Goal: Task Accomplishment & Management: Manage account settings

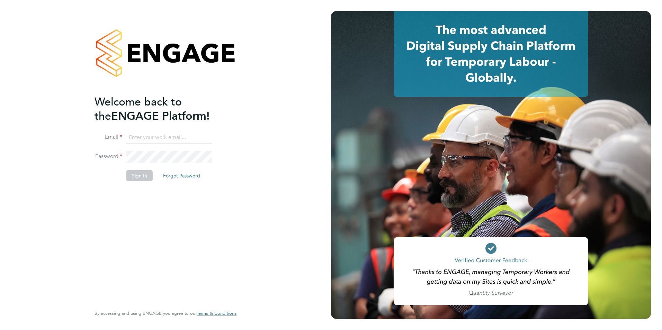
type input "olivia.triassi@huntereducation.co.uk"
click at [144, 181] on li "Sign In Forgot Password" at bounding box center [161, 179] width 135 height 18
click at [141, 181] on li "Sign In Forgot Password" at bounding box center [161, 179] width 135 height 18
click at [141, 180] on button "Sign In" at bounding box center [139, 175] width 26 height 11
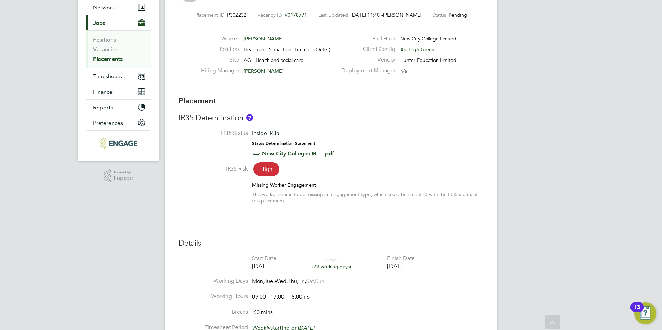
scroll to position [59, 0]
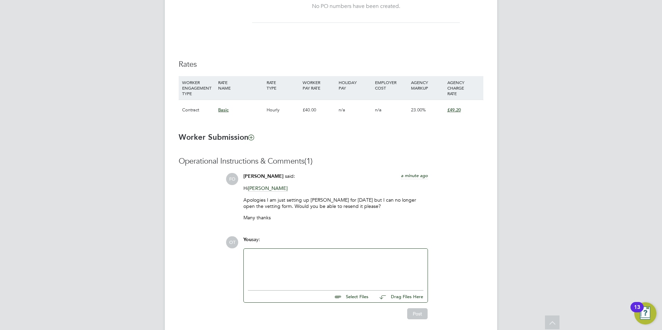
click at [293, 268] on div at bounding box center [335, 268] width 175 height 30
click at [348, 299] on input "file" at bounding box center [371, 296] width 104 height 10
type input "C:\fakepath\Candidate Vetting Form - Rosleyn Donkor.docx"
click at [376, 277] on div "Hi Francesca, Apologies they are now starting Monday afternoon at 1pm." at bounding box center [335, 268] width 175 height 30
click at [408, 261] on div "Hi Francesca, Apologies they are now starting Monday afternoon at 1pm." at bounding box center [335, 268] width 175 height 30
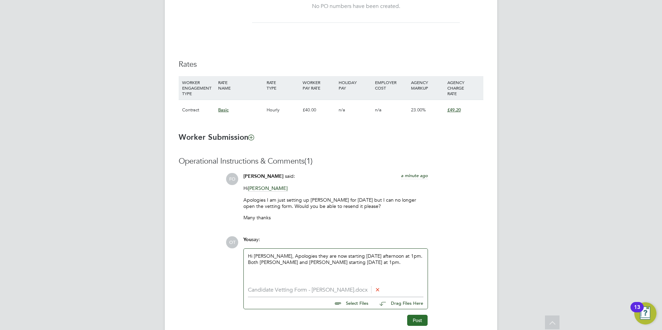
click at [424, 322] on button "Post" at bounding box center [417, 320] width 20 height 11
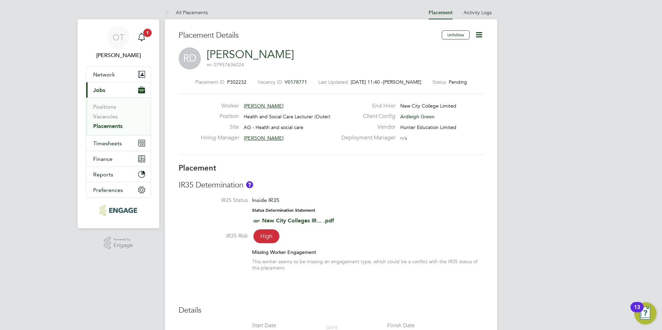
click at [208, 13] on ul "All Placements" at bounding box center [193, 13] width 57 height 14
click at [202, 11] on link "All Placements" at bounding box center [186, 12] width 43 height 6
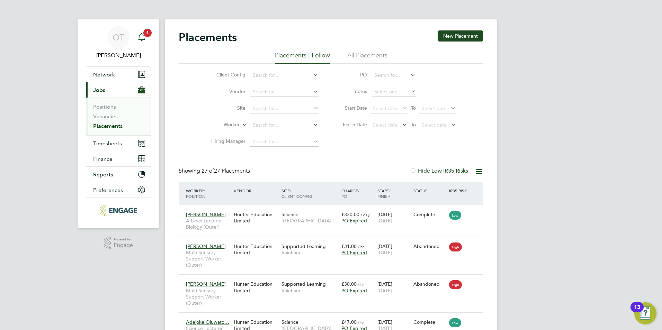
click at [140, 35] on icon "Main navigation" at bounding box center [141, 36] width 7 height 7
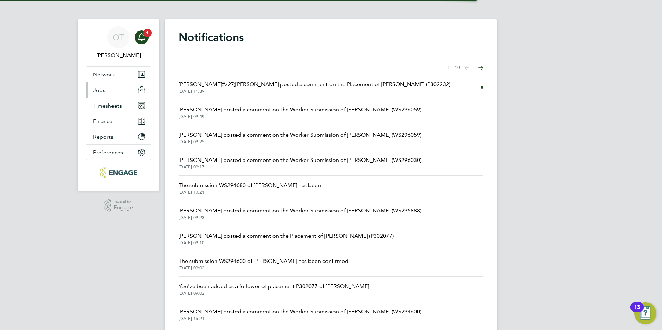
click at [109, 87] on button "Jobs" at bounding box center [118, 89] width 64 height 15
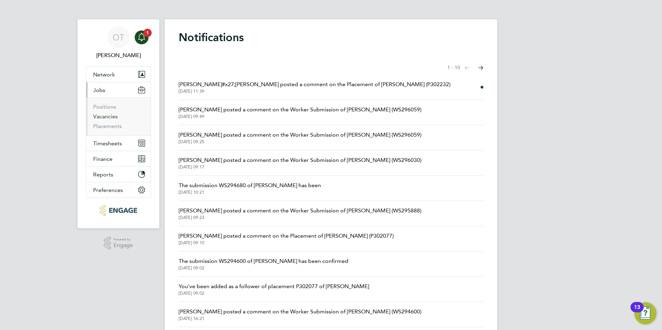
click at [109, 113] on link "Vacancies" at bounding box center [105, 116] width 25 height 7
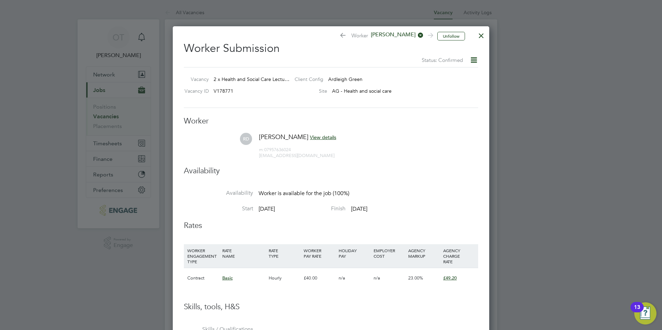
click at [483, 37] on div at bounding box center [481, 34] width 12 height 12
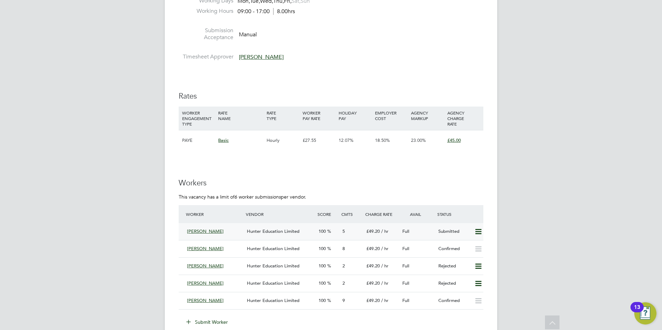
click at [296, 233] on span "Hunter Education Limited" at bounding box center [273, 231] width 53 height 6
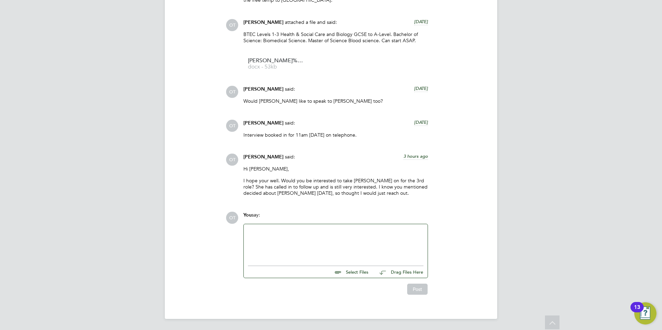
click at [324, 242] on div at bounding box center [335, 243] width 175 height 30
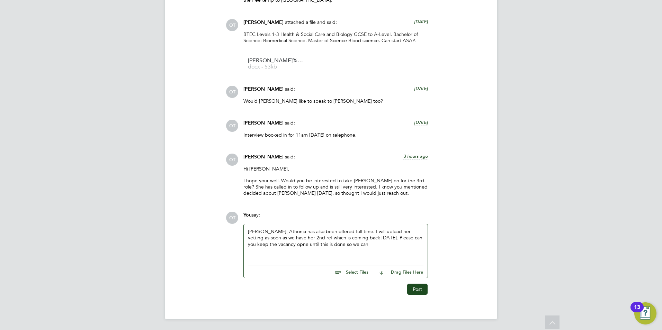
click at [274, 245] on div "Rufena, Athonia has also been offered full time. I will upload her vetting as s…" at bounding box center [335, 243] width 175 height 30
click at [340, 240] on div "Rufena, Athonia has also been offered full time. I will upload her vetting as s…" at bounding box center [335, 243] width 175 height 30
click at [345, 245] on div "Rufena, Athonia has also been offered full time. I will upload her vetting as s…" at bounding box center [335, 243] width 175 height 30
click at [419, 285] on button "Post" at bounding box center [417, 289] width 20 height 11
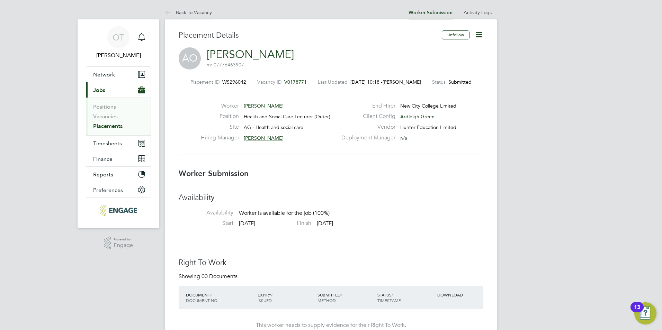
click at [200, 16] on li "Back To Vacancy" at bounding box center [188, 13] width 47 height 14
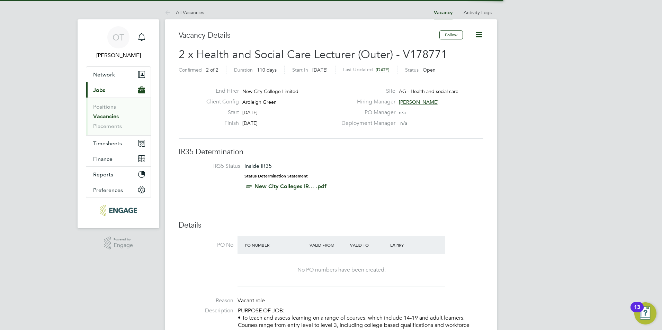
scroll to position [12, 60]
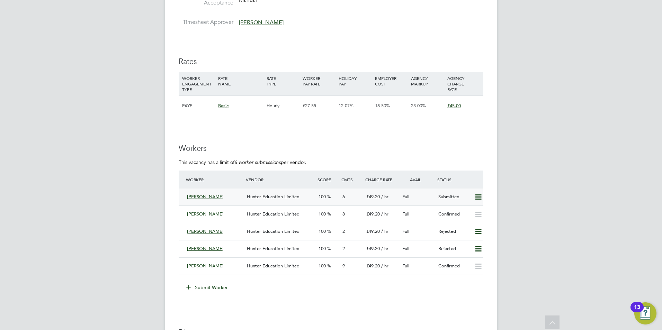
click at [249, 200] on div "Hunter Education Limited" at bounding box center [280, 196] width 72 height 11
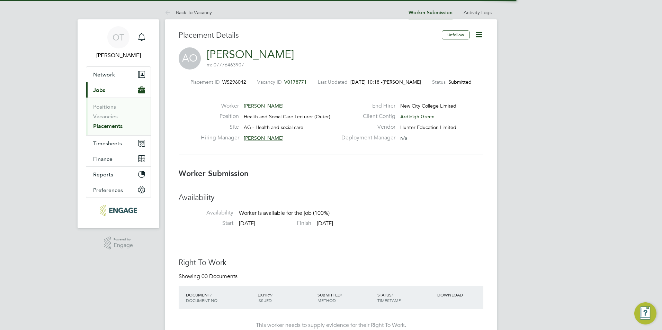
click at [479, 34] on icon at bounding box center [478, 34] width 9 height 9
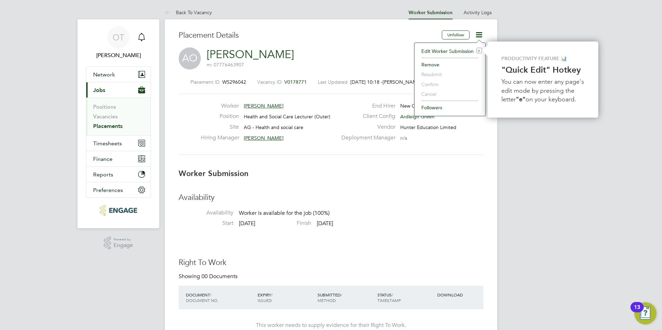
click at [428, 110] on li "Followers" at bounding box center [450, 108] width 64 height 10
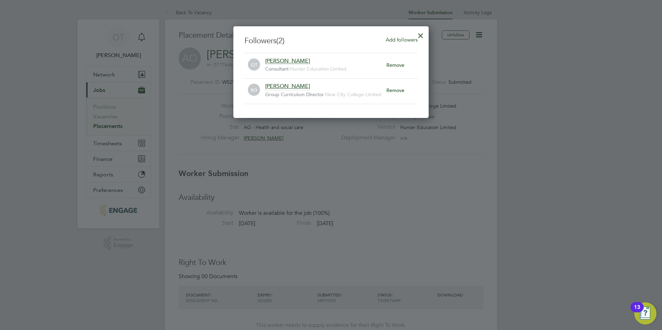
click at [399, 39] on span "Add followers" at bounding box center [402, 39] width 32 height 7
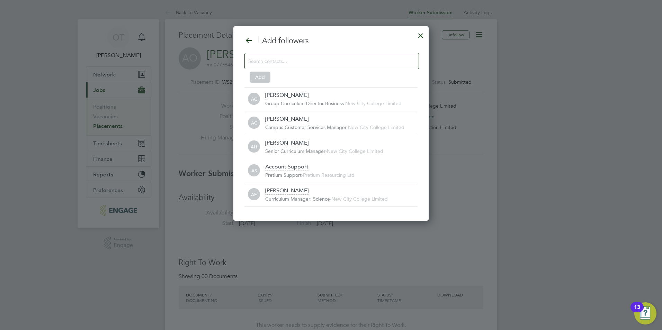
click at [395, 64] on input at bounding box center [326, 60] width 156 height 9
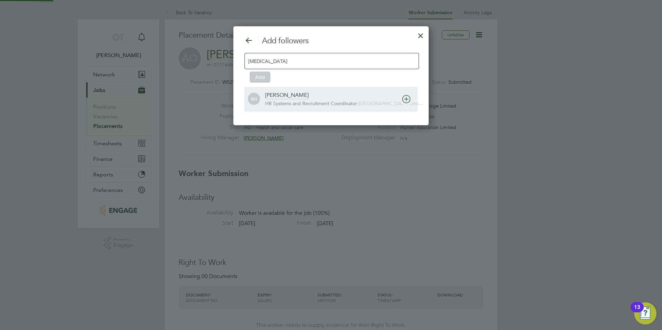
type input "rufen"
click at [290, 99] on div "Rufena Haque" at bounding box center [286, 96] width 43 height 8
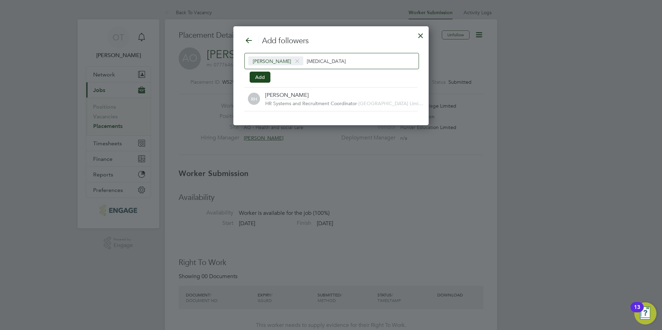
click at [271, 82] on div "Add followers Rufena Haque rufen Add RH Rufena Haque HR Systems and Recruitment…" at bounding box center [330, 73] width 173 height 75
click at [259, 79] on button "Add" at bounding box center [260, 77] width 21 height 11
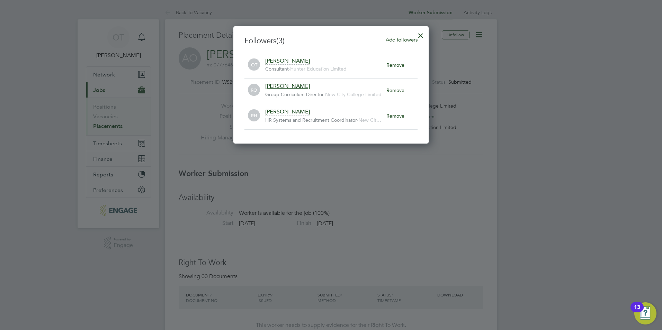
click at [422, 32] on div at bounding box center [420, 34] width 12 height 12
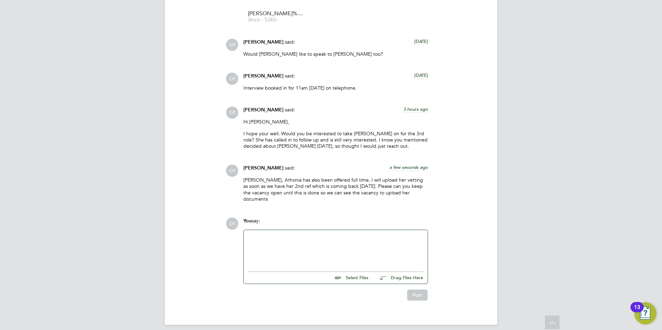
click at [294, 230] on div at bounding box center [336, 249] width 184 height 38
click at [292, 235] on div at bounding box center [335, 249] width 175 height 30
click at [405, 290] on div "Post" at bounding box center [335, 295] width 184 height 11
click at [407, 290] on button "Post" at bounding box center [417, 295] width 20 height 11
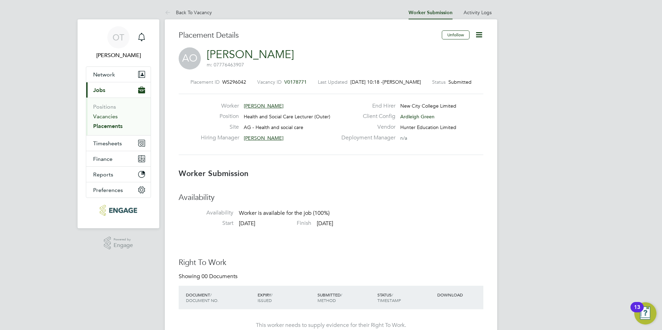
click at [103, 116] on link "Vacancies" at bounding box center [105, 116] width 25 height 7
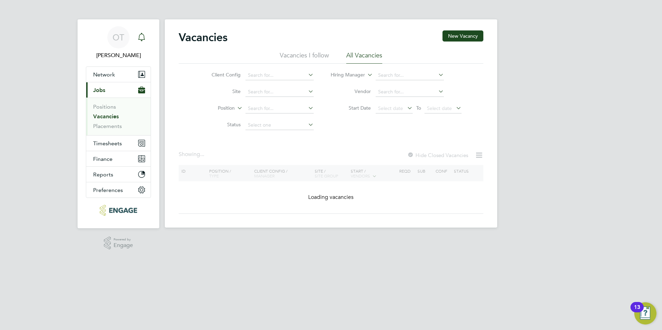
click at [142, 35] on icon "Main navigation" at bounding box center [141, 37] width 8 height 8
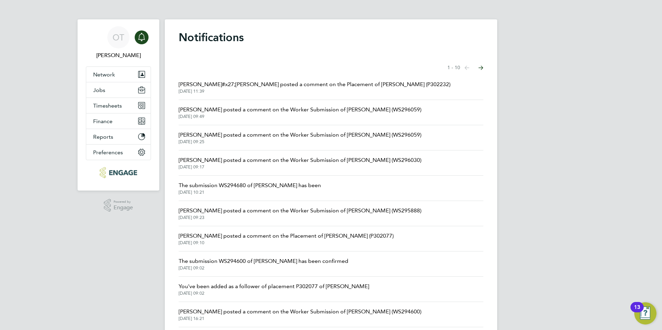
click at [270, 87] on span "Francesca O&#x27;Riordan posted a comment on the Placement of Roselyn Donkor (P…" at bounding box center [315, 84] width 272 height 8
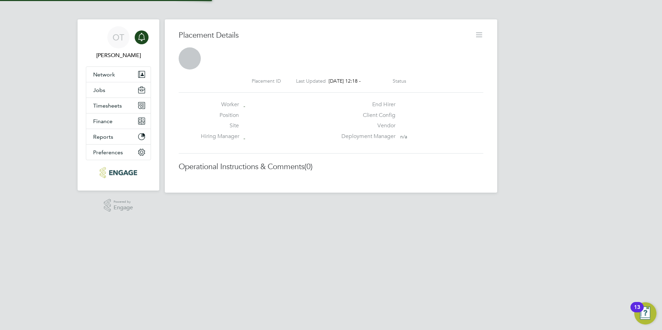
scroll to position [11, 137]
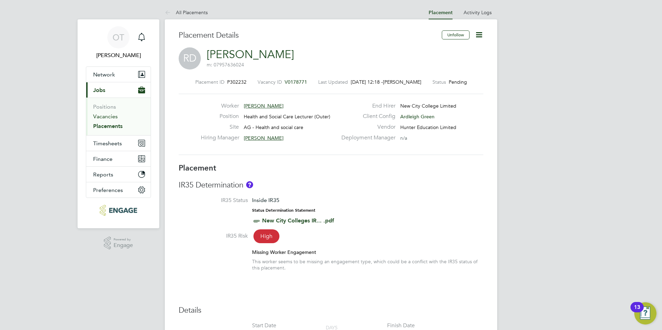
click at [107, 118] on link "Vacancies" at bounding box center [105, 116] width 25 height 7
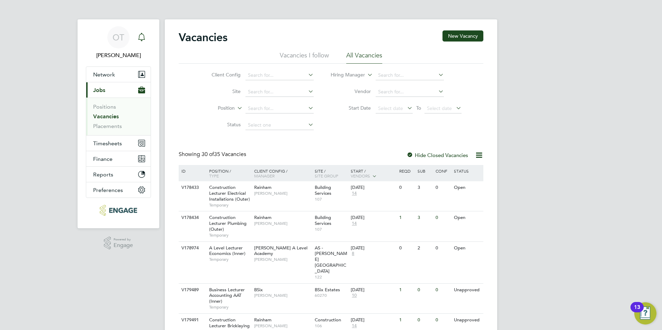
click at [144, 40] on icon "Main navigation" at bounding box center [141, 36] width 7 height 7
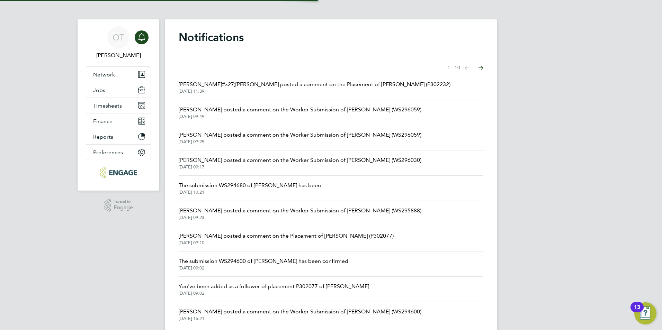
click at [295, 140] on span "29 Aug 2025, 09:25" at bounding box center [300, 142] width 243 height 6
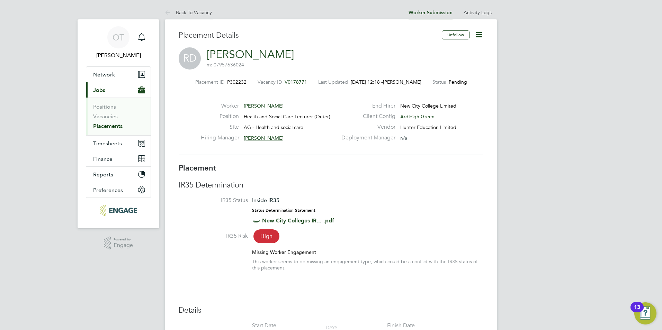
click at [183, 10] on link "Back To Vacancy" at bounding box center [188, 12] width 47 height 6
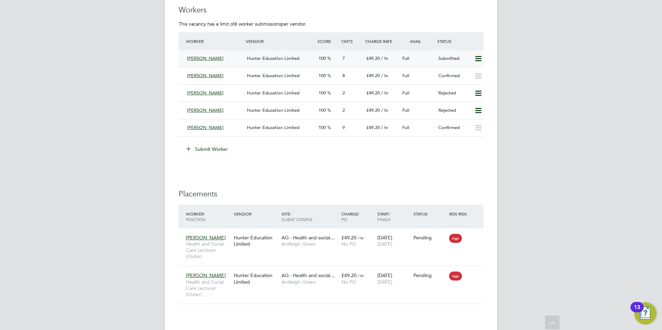
click at [257, 59] on span "Hunter Education Limited" at bounding box center [273, 58] width 53 height 6
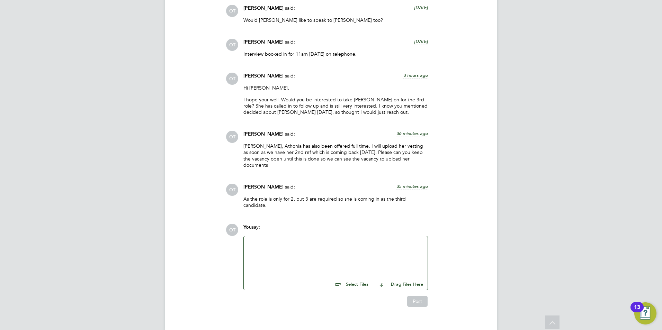
click at [355, 278] on input "file" at bounding box center [371, 283] width 104 height 10
type input "C:\fakepath\Candidate Vetting Form - Anthonia offor .pdf"
click at [348, 284] on div "Candidate Vetting Form - Anthonia offor .pdf Select Files Drag Files Here" at bounding box center [335, 285] width 175 height 22
click at [361, 285] on input "file" at bounding box center [371, 290] width 104 height 10
type input "C:\fakepath\DBS 13th October 2022.jpg"
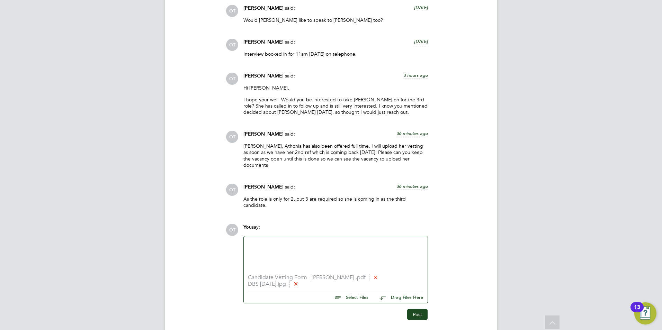
click at [361, 290] on div "Candidate Vetting Form - Anthonia offor .pdf DBS 13th October 2022.jpg Select F…" at bounding box center [335, 288] width 175 height 29
click at [361, 291] on input "file" at bounding box center [371, 296] width 104 height 10
type input "C:\fakepath\DBS Update Service check.pdf"
click at [346, 298] on input "file" at bounding box center [371, 303] width 104 height 10
type input "C:\fakepath\PGCE Certificate.jpeg"
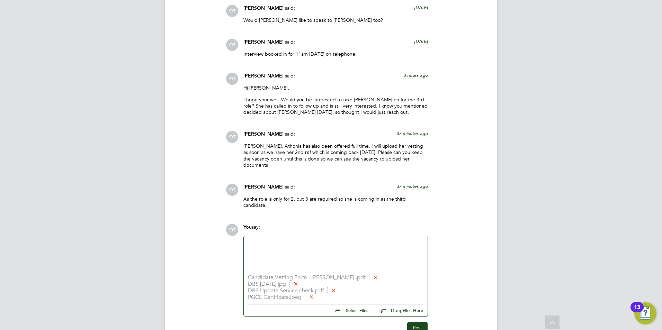
click at [359, 305] on input "file" at bounding box center [371, 310] width 104 height 10
type input "C:\fakepath\July Bank statement.jpg"
click at [361, 311] on input "file" at bounding box center [371, 316] width 104 height 10
type input "C:\fakepath\QTS.jpeg"
click at [356, 318] on input "file" at bounding box center [371, 323] width 104 height 10
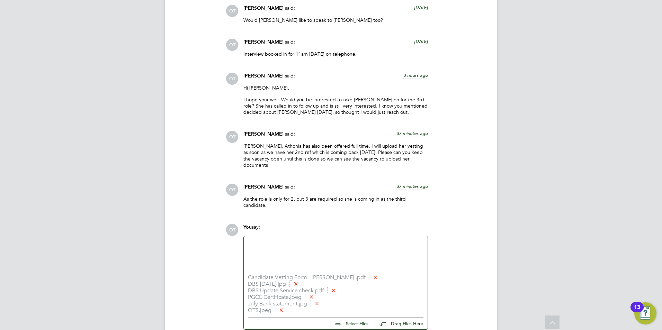
type input "C:\fakepath\passport 2nd time.jpeg"
click at [336, 250] on div at bounding box center [335, 256] width 175 height 30
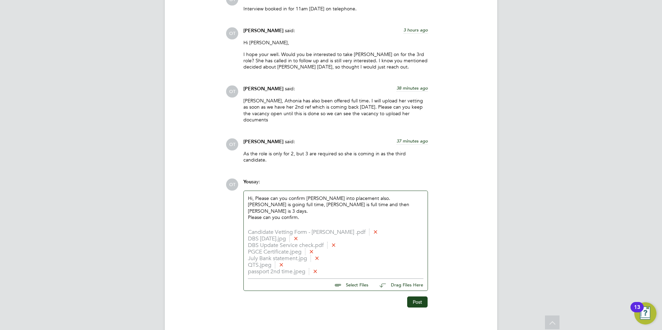
scroll to position [818, 0]
click at [414, 296] on button "Post" at bounding box center [417, 301] width 20 height 11
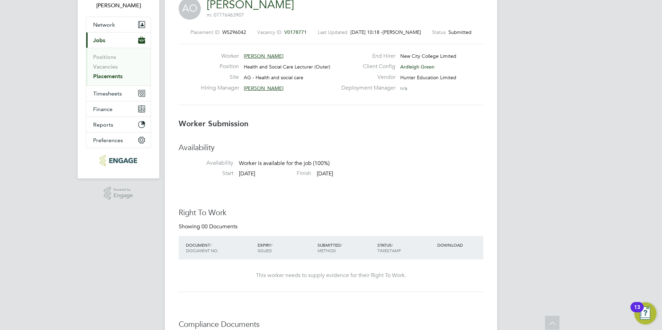
scroll to position [0, 0]
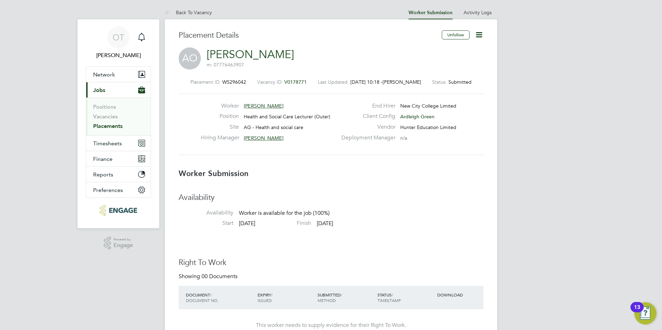
click at [109, 128] on link "Placements" at bounding box center [107, 126] width 29 height 7
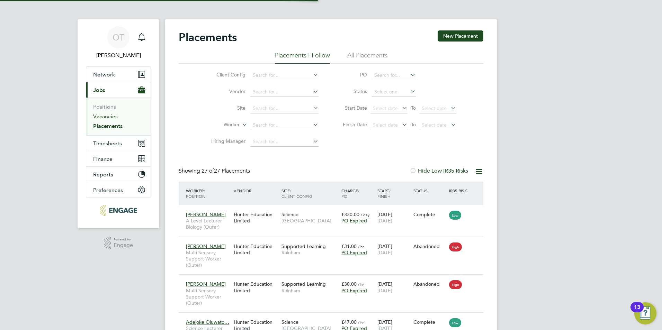
scroll to position [33, 48]
click at [114, 117] on link "Vacancies" at bounding box center [105, 116] width 25 height 7
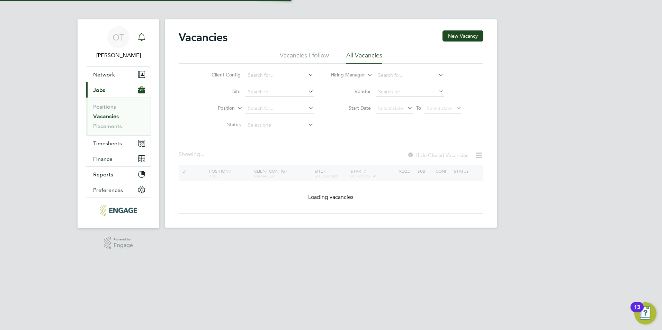
click at [144, 37] on icon "Main navigation" at bounding box center [141, 36] width 7 height 7
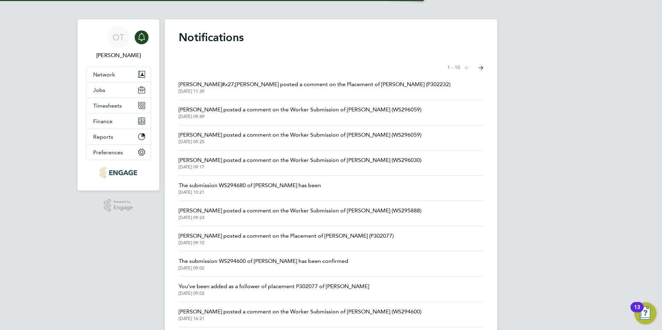
click at [268, 90] on span "29 Aug 2025, 11:39" at bounding box center [315, 92] width 272 height 6
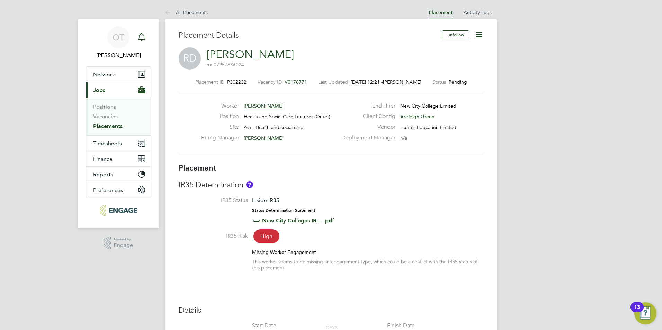
click at [142, 37] on icon "Main navigation" at bounding box center [141, 37] width 8 height 8
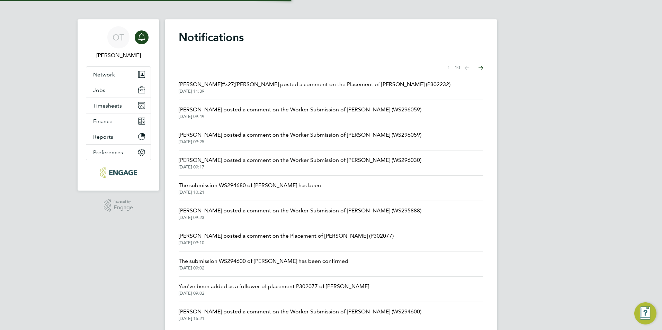
click at [283, 142] on span "29 Aug 2025, 09:25" at bounding box center [300, 142] width 243 height 6
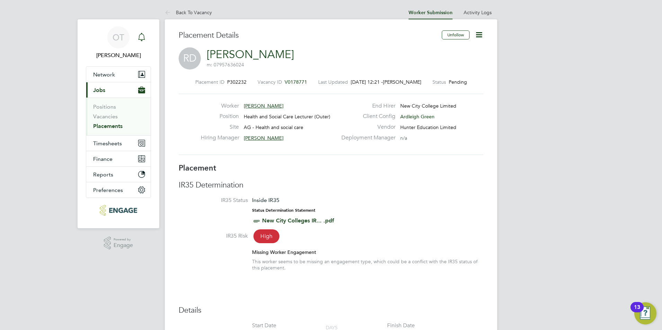
click at [141, 39] on icon "Main navigation" at bounding box center [141, 37] width 8 height 8
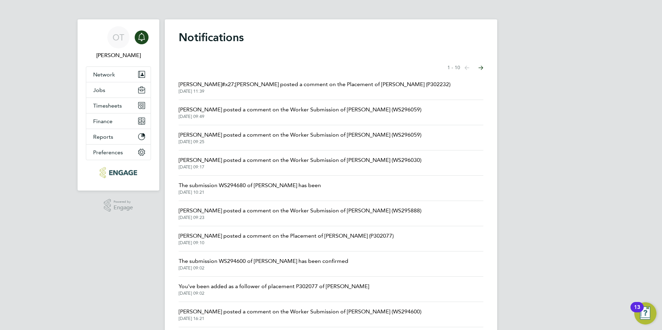
click at [328, 138] on span "Rufena Haque posted a comment on the Worker Submission of Roselyn Donkor (WS296…" at bounding box center [300, 135] width 243 height 8
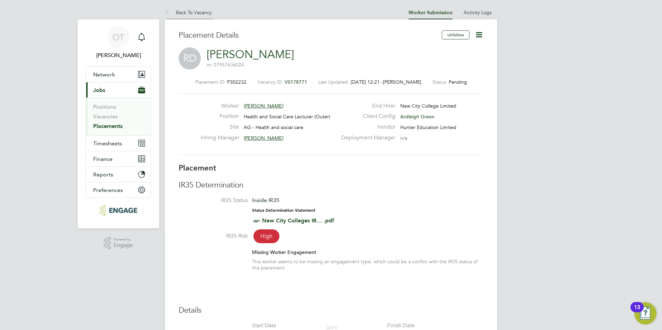
click at [182, 9] on link "Back To Vacancy" at bounding box center [188, 12] width 47 height 6
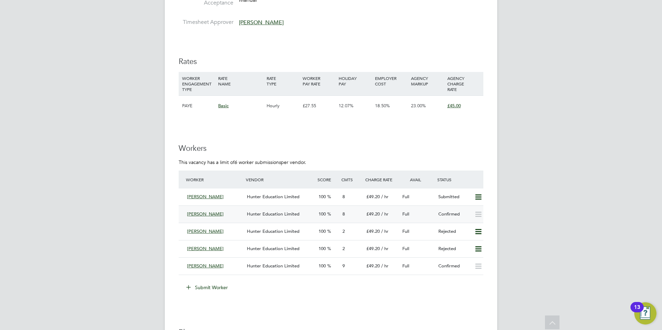
click at [273, 213] on span "Hunter Education Limited" at bounding box center [273, 214] width 53 height 6
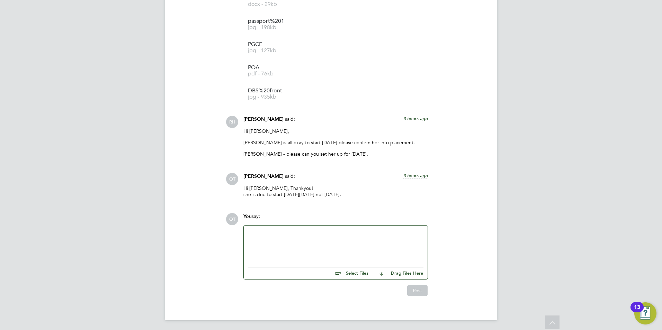
click at [299, 236] on div at bounding box center [335, 245] width 175 height 30
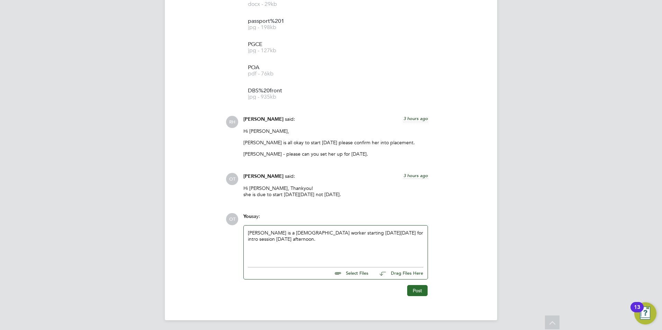
click at [416, 291] on button "Post" at bounding box center [417, 290] width 20 height 11
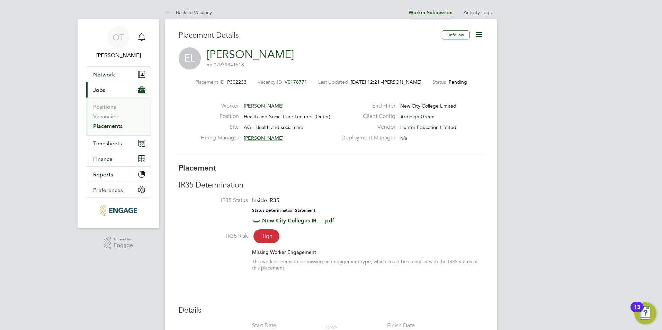
click at [187, 7] on li "Back To Vacancy" at bounding box center [188, 13] width 47 height 14
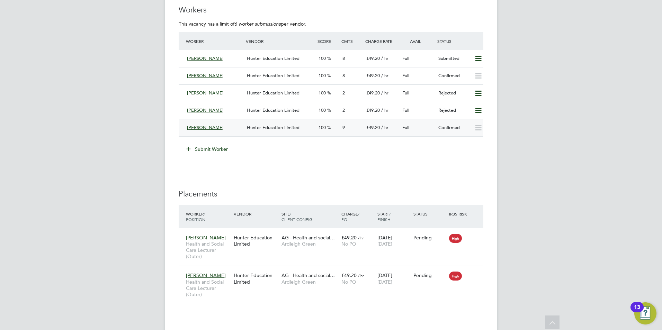
click at [278, 122] on div "Hunter Education Limited" at bounding box center [280, 127] width 72 height 11
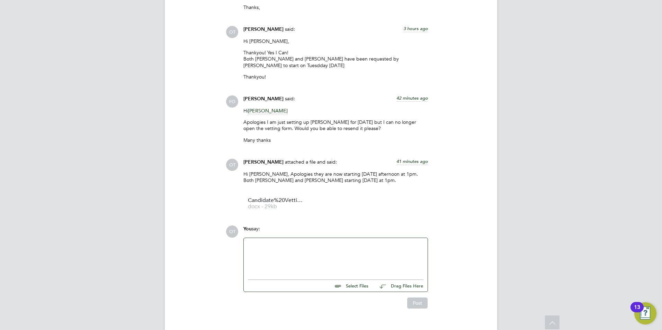
click at [290, 242] on div at bounding box center [335, 257] width 175 height 30
click at [356, 242] on div "Roselyn is working part time 3 days a week." at bounding box center [335, 257] width 175 height 30
click at [426, 298] on button "Post" at bounding box center [417, 303] width 20 height 11
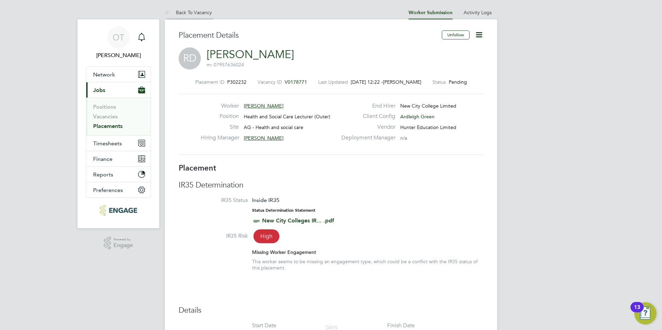
click at [206, 10] on link "Back To Vacancy" at bounding box center [188, 12] width 47 height 6
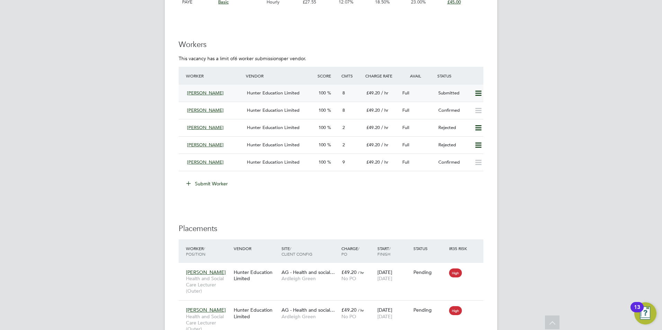
click at [263, 93] on span "Hunter Education Limited" at bounding box center [273, 93] width 53 height 6
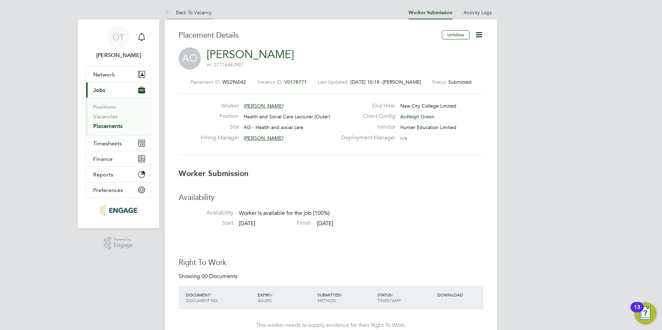
click at [193, 6] on li "Back To Vacancy" at bounding box center [188, 13] width 47 height 14
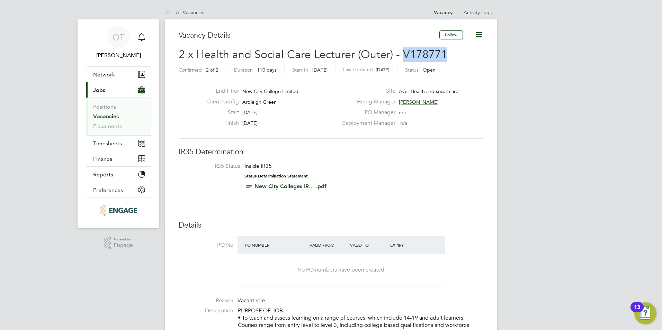
drag, startPoint x: 439, startPoint y: 52, endPoint x: 402, endPoint y: 49, distance: 37.5
click at [402, 49] on h2 "2 x Health and Social Care Lecturer (Outer) - V178771 Confirmed 2 of 2 Duration…" at bounding box center [331, 61] width 305 height 29
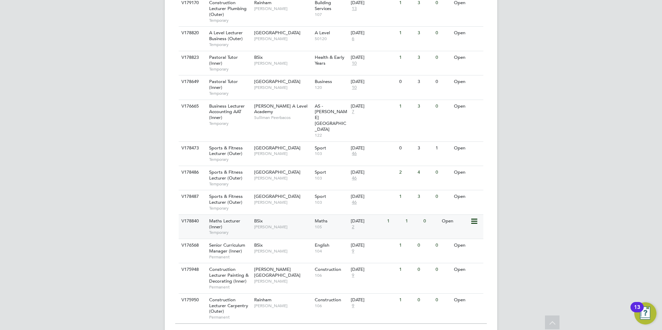
scroll to position [721, 0]
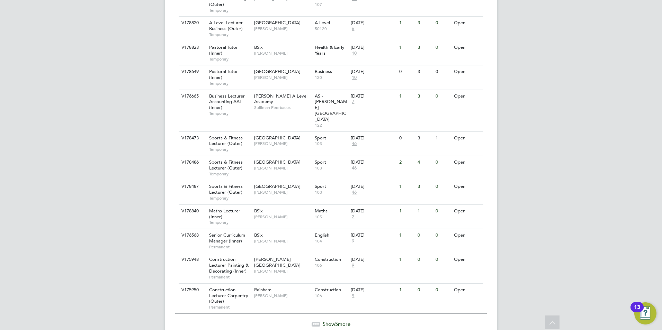
click at [337, 321] on span "5" at bounding box center [336, 324] width 3 height 7
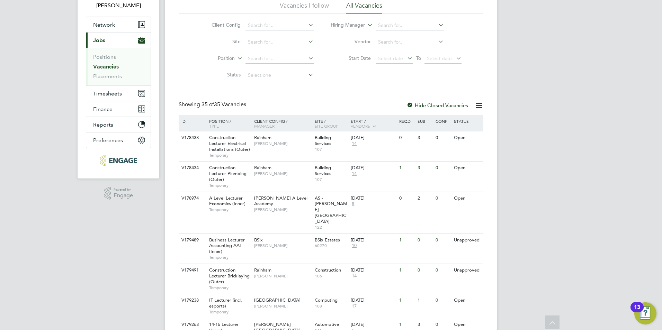
scroll to position [0, 0]
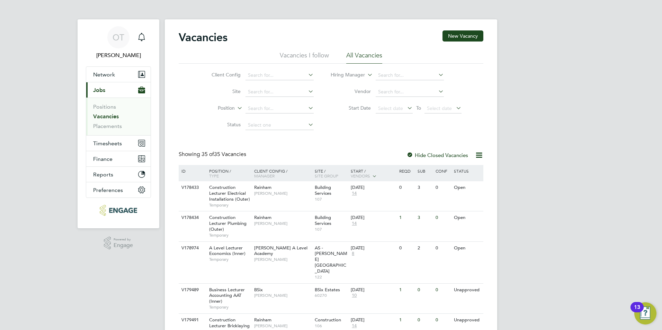
click at [111, 116] on link "Vacancies" at bounding box center [106, 116] width 26 height 7
click at [111, 124] on link "Placements" at bounding box center [107, 126] width 29 height 7
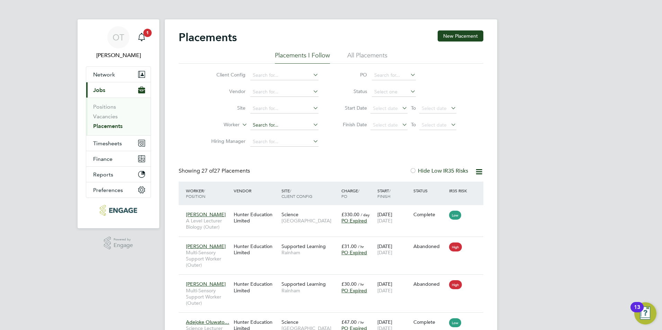
click at [266, 124] on input at bounding box center [284, 125] width 68 height 10
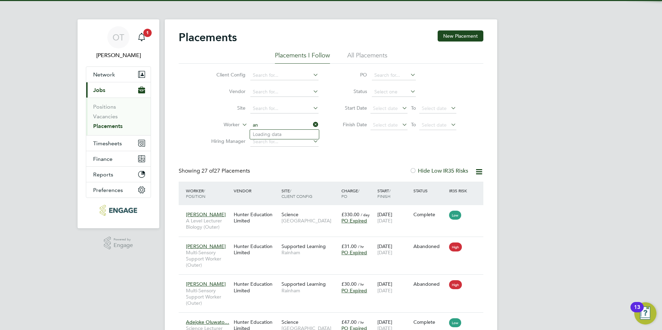
type input "a"
click at [262, 130] on li "Emel ia Lewis" at bounding box center [284, 134] width 69 height 9
type input "[PERSON_NAME]"
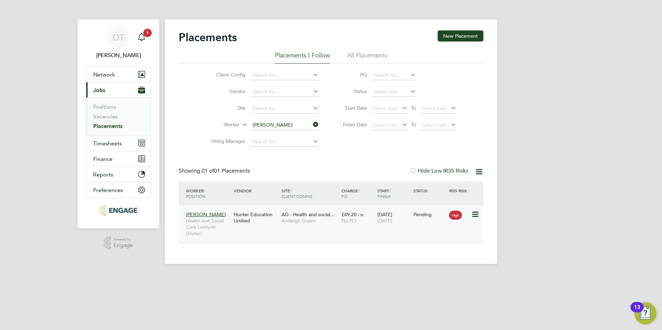
click at [256, 219] on div "Hunter Education Limited" at bounding box center [256, 217] width 48 height 19
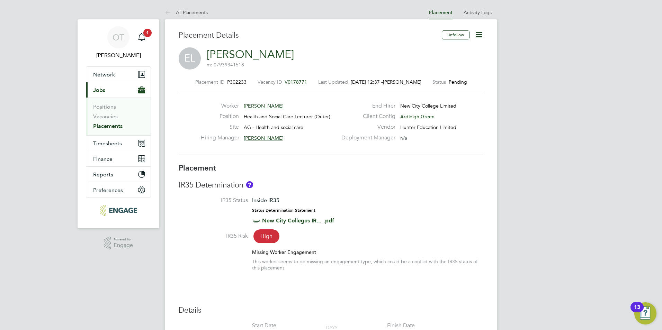
click at [474, 34] on icon at bounding box center [478, 34] width 9 height 9
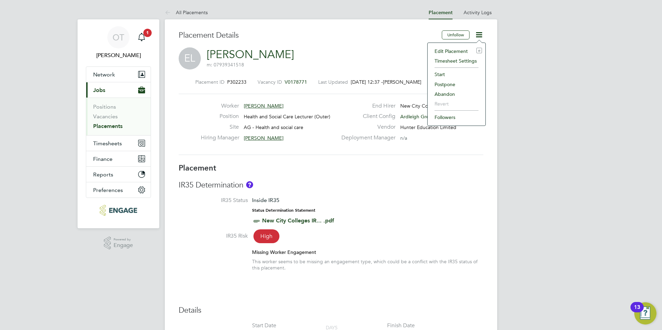
click at [463, 52] on li "Edit Placement e" at bounding box center [456, 51] width 51 height 10
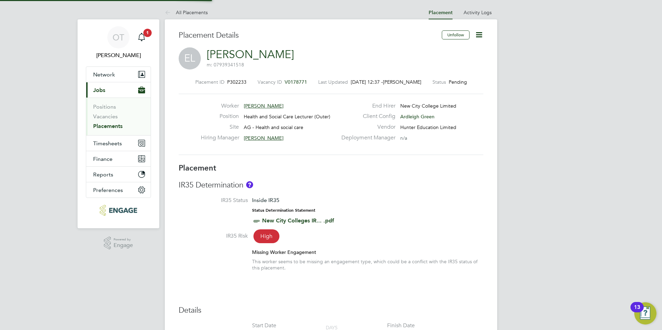
type input "[PERSON_NAME]"
type input "[DATE]"
type input "09:00"
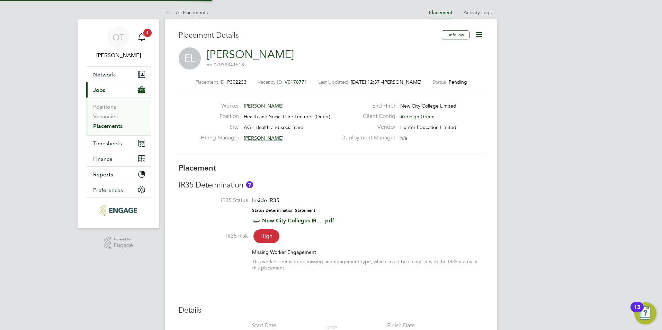
type input "17:00"
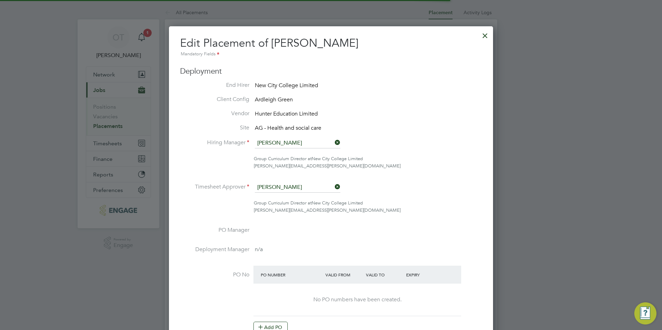
scroll to position [3, 3]
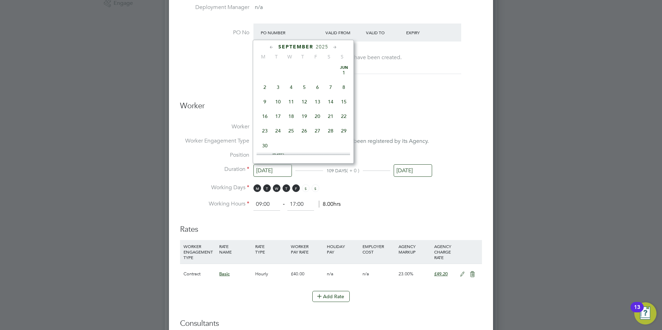
click at [273, 170] on input "[DATE]" at bounding box center [272, 170] width 38 height 13
click at [263, 103] on span "[DATE]" at bounding box center [264, 96] width 13 height 13
type input "[DATE]"
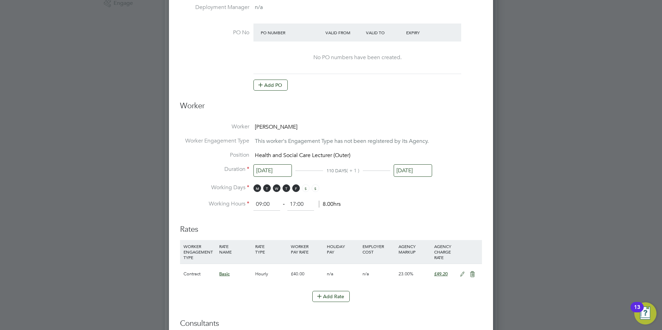
click at [424, 203] on li "Working Hours 09:00 ‐ 17:00 8.00hrs" at bounding box center [331, 204] width 302 height 12
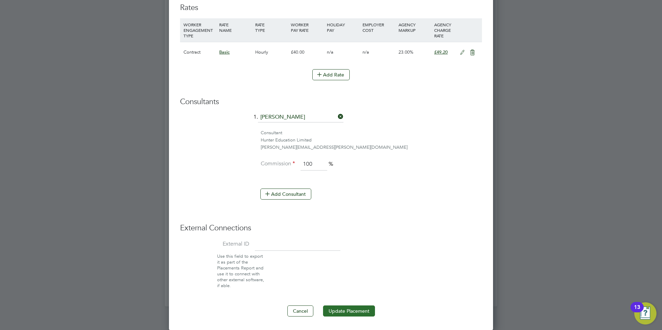
click at [345, 311] on button "Update Placement" at bounding box center [349, 311] width 52 height 11
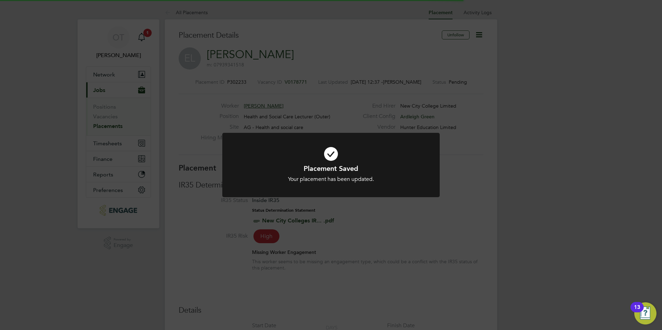
click at [451, 128] on div "Placement Saved Your placement has been updated. Cancel Okay" at bounding box center [331, 165] width 662 height 330
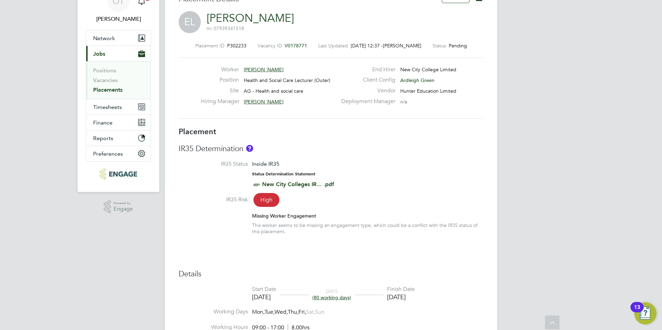
click at [257, 71] on span "[PERSON_NAME]" at bounding box center [264, 69] width 40 height 6
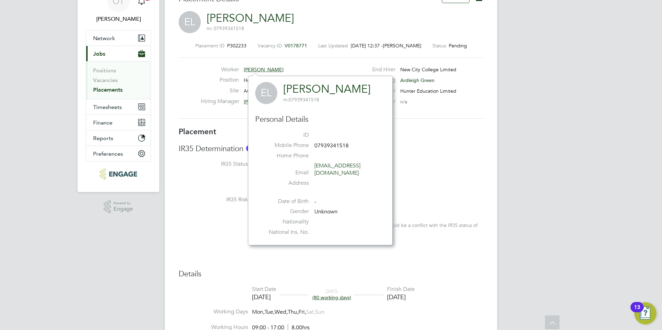
click at [293, 89] on link "[PERSON_NAME]" at bounding box center [326, 88] width 87 height 13
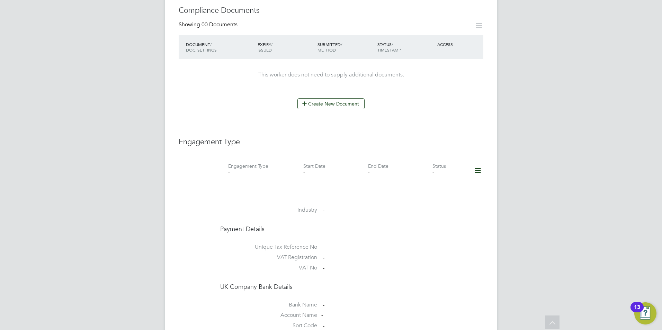
scroll to position [338, 0]
click at [474, 165] on icon at bounding box center [477, 172] width 12 height 16
click at [452, 192] on li "Add Engagement Type" at bounding box center [441, 195] width 79 height 10
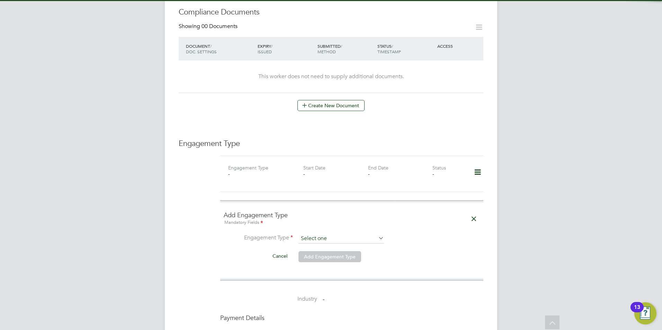
click at [355, 234] on input at bounding box center [340, 239] width 85 height 10
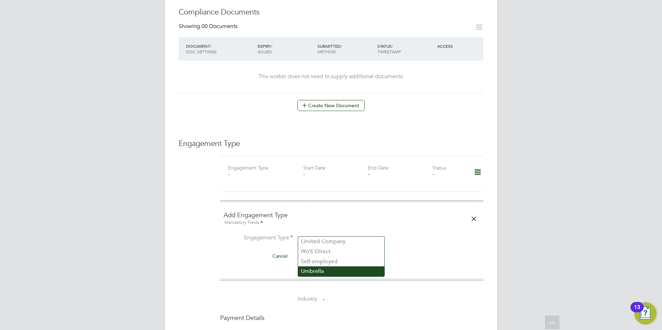
click at [330, 269] on li "Umbrella" at bounding box center [341, 271] width 86 height 10
type input "Umbrella"
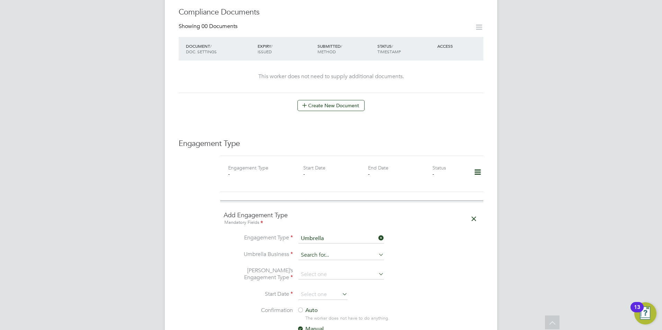
click at [321, 251] on input at bounding box center [340, 256] width 85 height 10
click at [331, 274] on li "Giant Professional Limited" at bounding box center [341, 278] width 86 height 10
type input "Giant Professional Limited"
click at [324, 270] on input at bounding box center [340, 275] width 85 height 10
click at [327, 319] on li "PAYE Umbrella" at bounding box center [341, 318] width 86 height 10
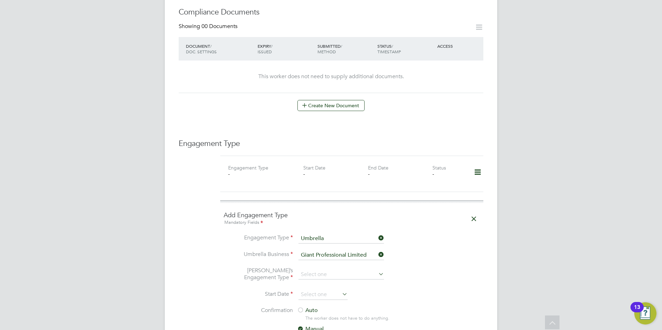
type input "PAYE Umbrella"
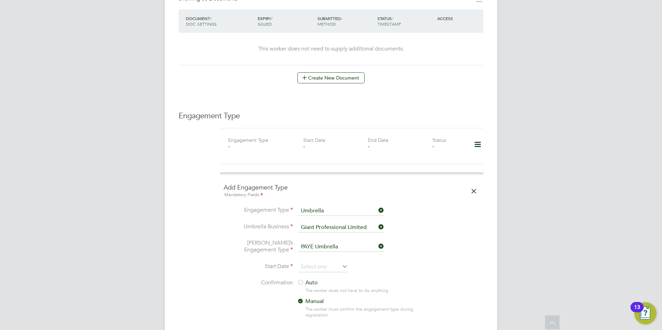
scroll to position [407, 0]
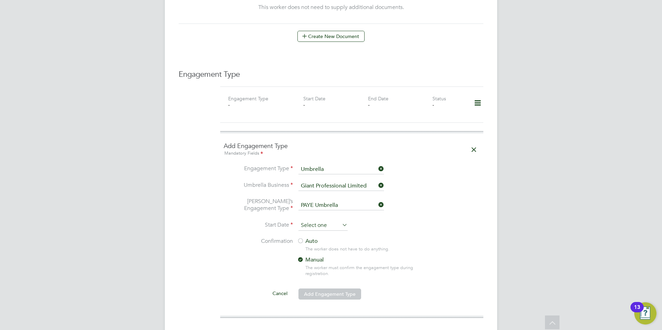
click at [314, 221] on input at bounding box center [322, 225] width 49 height 10
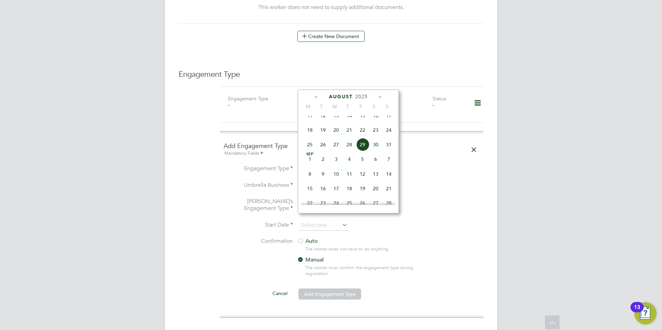
click at [389, 149] on span "31" at bounding box center [388, 144] width 13 height 13
type input "[DATE]"
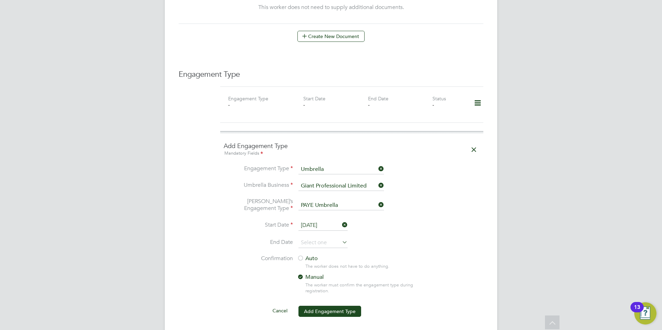
click at [314, 255] on label "Auto" at bounding box center [359, 258] width 125 height 7
click at [327, 306] on button "Add Engagement Type" at bounding box center [329, 311] width 63 height 11
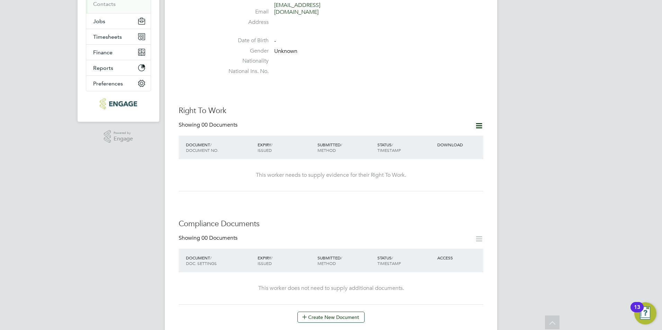
scroll to position [123, 0]
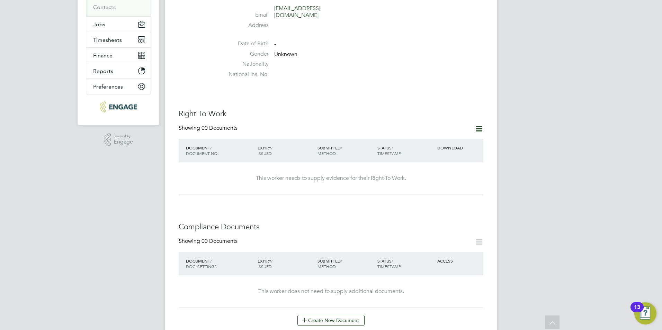
click at [478, 125] on icon at bounding box center [478, 129] width 9 height 9
click at [444, 137] on li "Add Right To Work Document" at bounding box center [440, 139] width 83 height 10
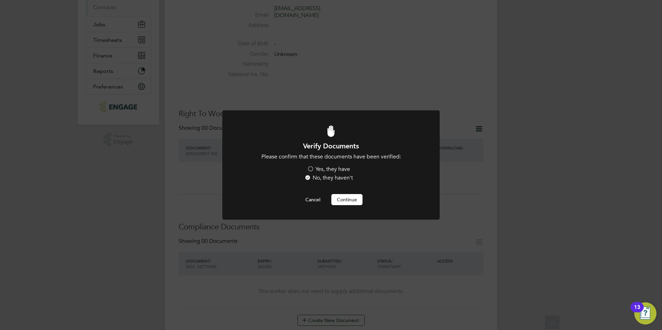
click at [326, 168] on label "Yes, they have" at bounding box center [328, 169] width 43 height 7
click at [0, 0] on input "Yes, they have" at bounding box center [0, 0] width 0 height 0
click at [343, 198] on button "Continue" at bounding box center [346, 199] width 31 height 11
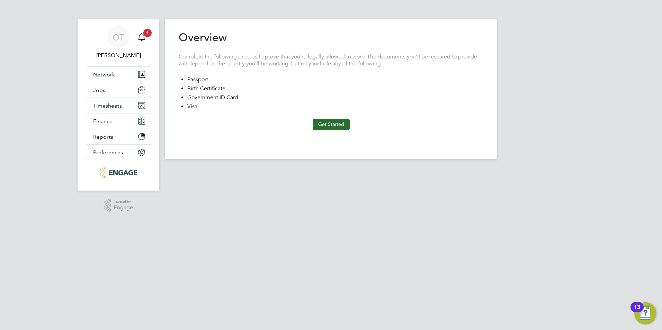
click at [324, 125] on button "Get Started" at bounding box center [330, 124] width 37 height 11
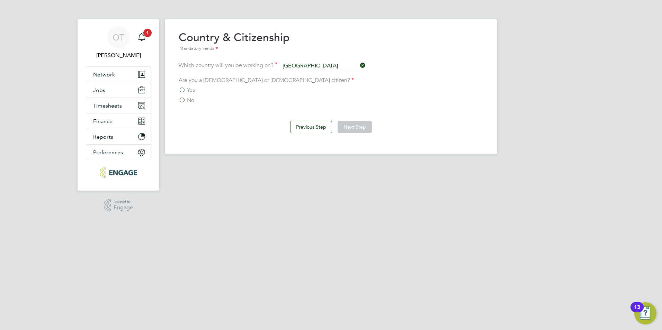
click at [190, 88] on span "Yes" at bounding box center [191, 90] width 8 height 7
click at [0, 0] on input "Yes" at bounding box center [0, 0] width 0 height 0
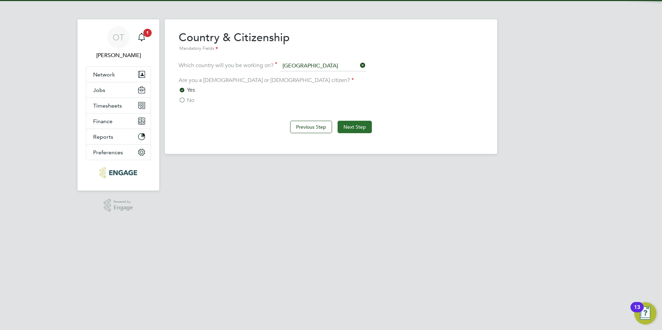
click at [354, 130] on button "Next Step" at bounding box center [354, 127] width 34 height 12
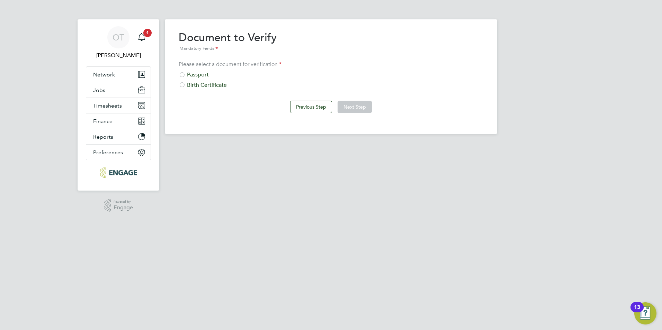
click at [193, 73] on div "Passport" at bounding box center [331, 74] width 305 height 7
click at [343, 108] on button "Next Step" at bounding box center [354, 107] width 34 height 12
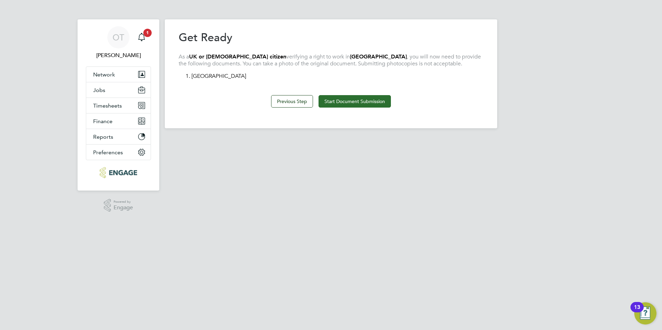
click at [342, 102] on button "Start Document Submission" at bounding box center [354, 101] width 72 height 12
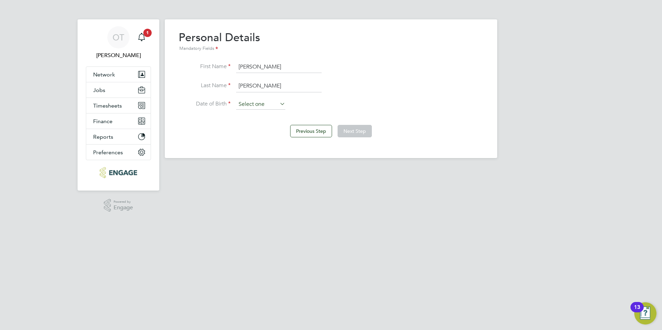
click at [267, 103] on input at bounding box center [260, 104] width 49 height 10
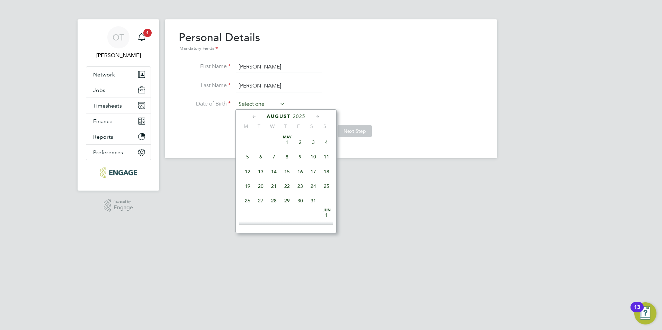
scroll to position [270, 0]
drag, startPoint x: 595, startPoint y: 133, endPoint x: 524, endPoint y: 146, distance: 72.0
click at [595, 133] on div "OT [PERSON_NAME] Notifications 1 Applications: Network Team Members Businesses …" at bounding box center [331, 84] width 662 height 169
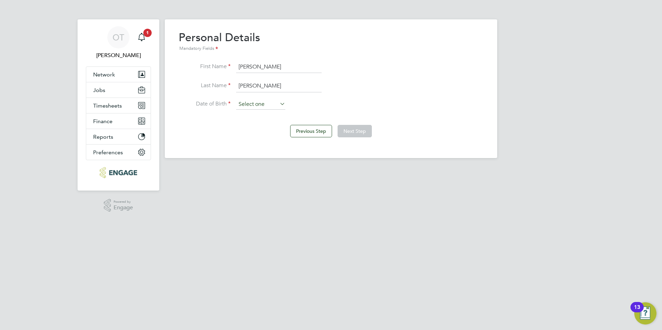
click at [251, 106] on input at bounding box center [260, 104] width 49 height 10
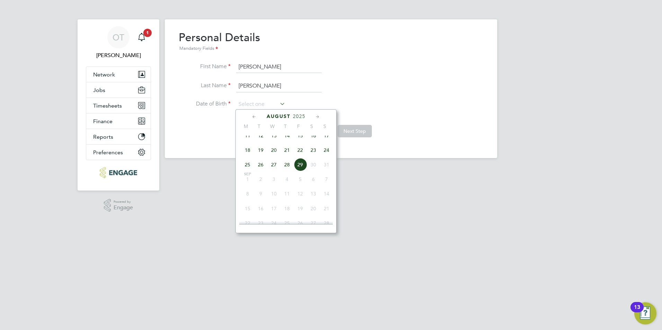
click at [288, 117] on span "August" at bounding box center [278, 117] width 24 height 6
click at [297, 112] on div "August 2025 M T W T F S S May 1 2 3 4 5 6 7 8 9 10 11 12 13 14 15 16 17 18 19 2…" at bounding box center [285, 171] width 101 height 124
click at [299, 116] on span "2025" at bounding box center [299, 117] width 12 height 6
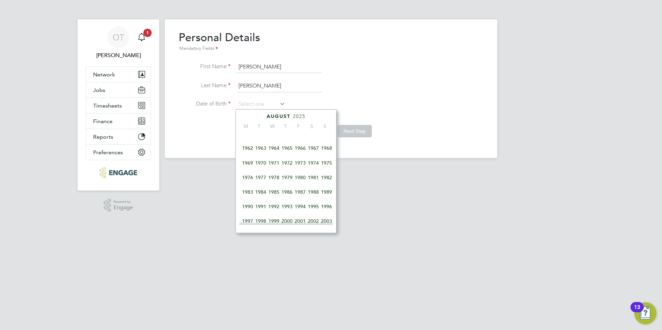
scroll to position [80, 0]
click at [289, 149] on span "1965" at bounding box center [286, 150] width 13 height 13
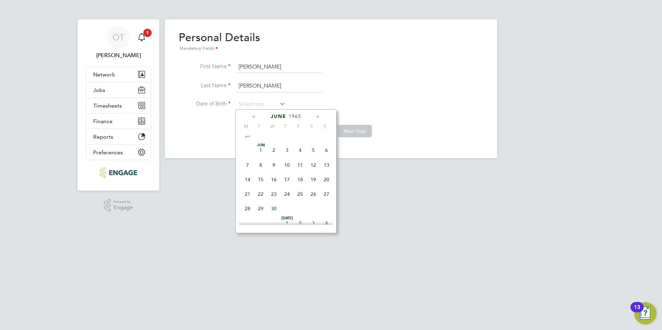
click at [251, 117] on div "June 1965" at bounding box center [285, 116] width 93 height 7
click at [252, 117] on icon at bounding box center [254, 117] width 7 height 8
click at [315, 116] on icon at bounding box center [317, 117] width 7 height 8
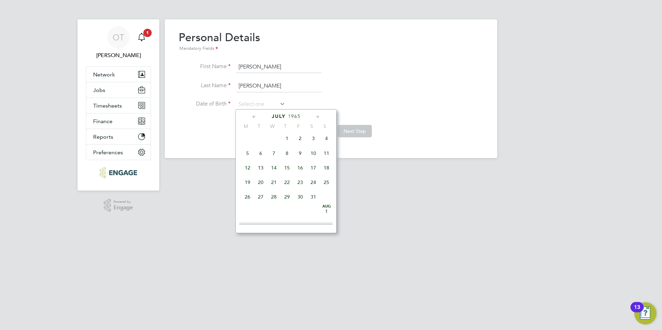
click at [315, 116] on icon at bounding box center [317, 117] width 7 height 8
click at [287, 200] on span "30" at bounding box center [286, 193] width 13 height 13
type input "30 Sep 1965"
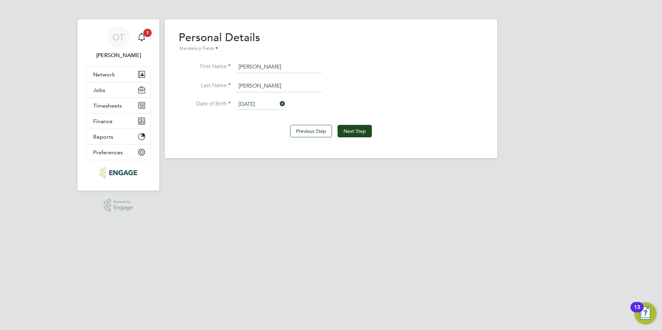
drag, startPoint x: 586, startPoint y: 189, endPoint x: 563, endPoint y: 189, distance: 23.2
click at [586, 169] on html "OT [PERSON_NAME] Notifications 1 Applications: Network Team Members Businesses …" at bounding box center [331, 84] width 662 height 169
click at [355, 128] on button "Next Step" at bounding box center [354, 131] width 34 height 12
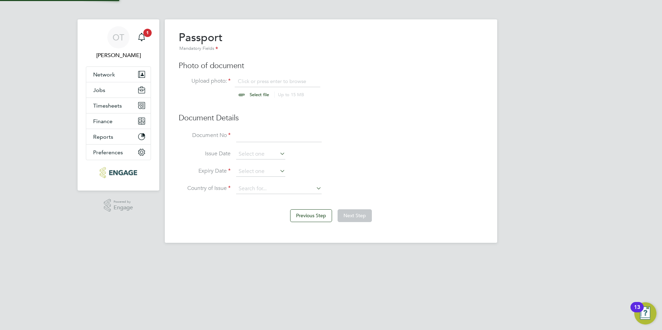
scroll to position [9, 86]
click at [262, 139] on input at bounding box center [278, 136] width 85 height 12
click at [588, 207] on div "OT [PERSON_NAME] Notifications 1 Applications: Network Team Members Businesses …" at bounding box center [331, 127] width 662 height 254
click at [270, 137] on input at bounding box center [278, 136] width 85 height 12
click at [272, 140] on input "1530" at bounding box center [278, 136] width 85 height 12
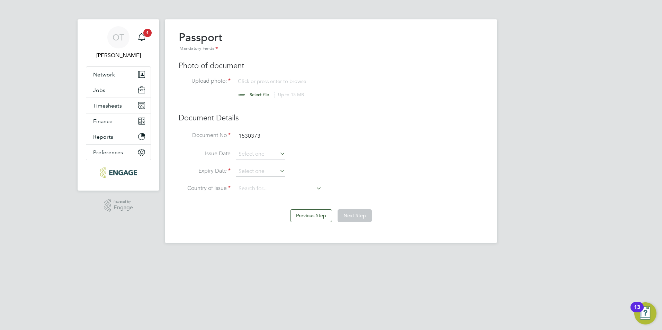
drag, startPoint x: 266, startPoint y: 127, endPoint x: 268, endPoint y: 133, distance: 6.1
click at [267, 129] on div "Passport Mandatory Fields Photo of document Upload photo: Click or press enter …" at bounding box center [331, 115] width 305 height 171
click at [268, 134] on input "1530373" at bounding box center [278, 136] width 85 height 12
type input "153037304"
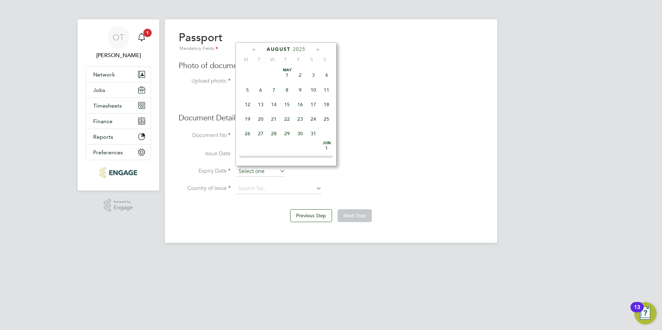
click at [270, 172] on input at bounding box center [260, 171] width 49 height 10
click at [297, 47] on span "2025" at bounding box center [299, 49] width 12 height 6
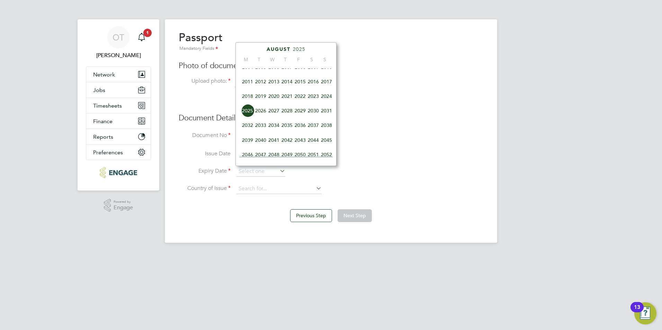
click at [284, 130] on span "2035" at bounding box center [286, 125] width 13 height 13
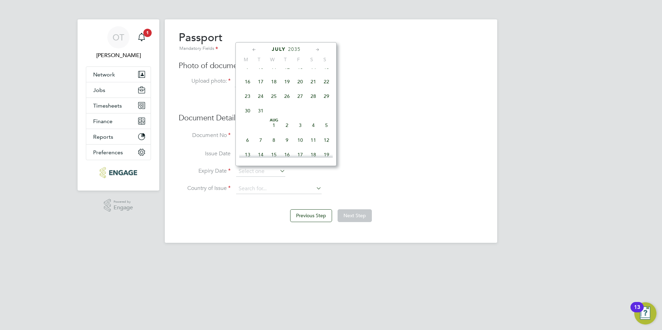
click at [255, 48] on icon at bounding box center [254, 50] width 7 height 8
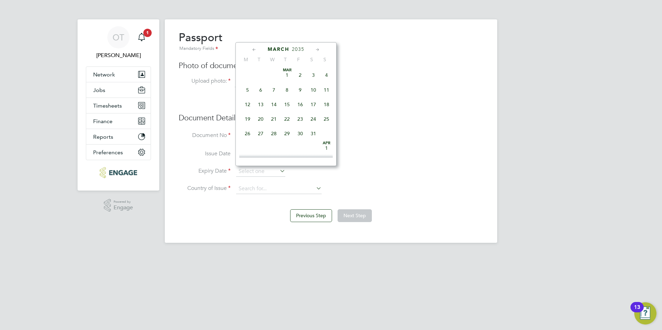
click at [255, 48] on icon at bounding box center [254, 50] width 7 height 8
click at [315, 90] on span "13" at bounding box center [313, 89] width 13 height 13
type input "13 Jan 2035"
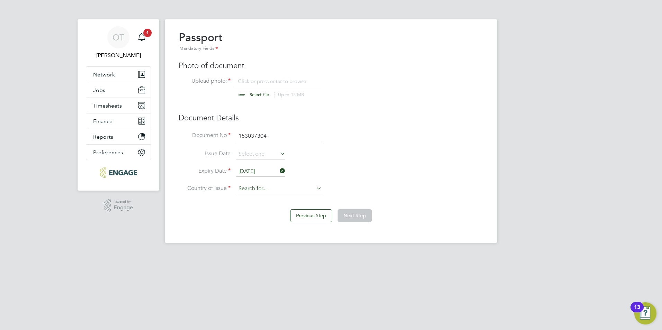
click at [276, 194] on div "Overview Complete the following process to prove that you’re legally allowed to…" at bounding box center [331, 131] width 332 height 224
click at [275, 218] on li "United Kingdom" at bounding box center [284, 217] width 97 height 9
type input "United Kingdom"
click at [260, 93] on input "file" at bounding box center [265, 88] width 109 height 21
type input "C:\fakepath\passport 1.jpg"
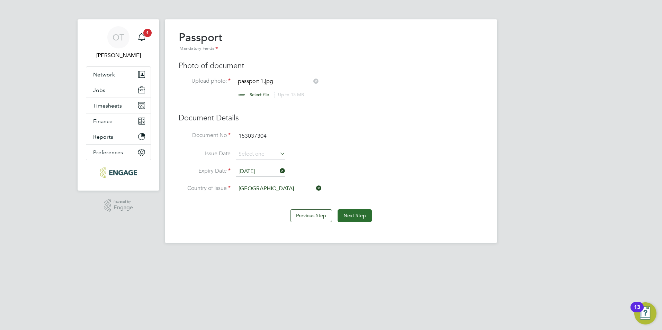
click at [355, 218] on button "Next Step" at bounding box center [354, 215] width 34 height 12
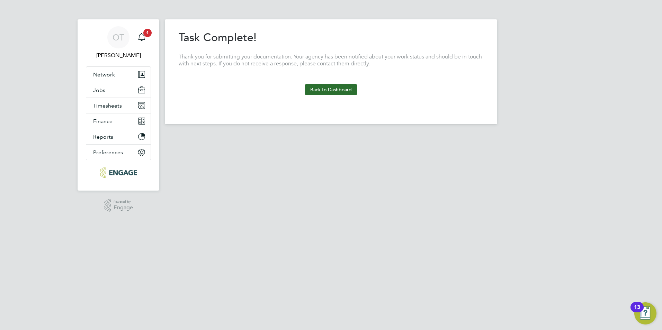
click at [324, 90] on button "Back to Dashboard" at bounding box center [331, 89] width 53 height 11
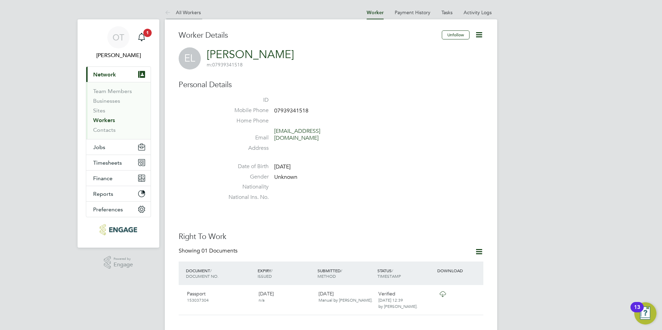
click at [188, 10] on link "All Workers" at bounding box center [183, 12] width 36 height 6
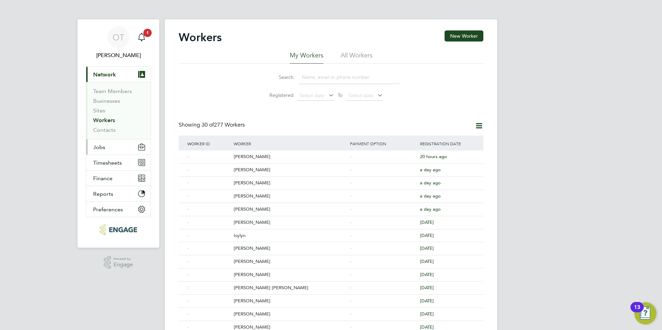
click at [110, 148] on button "Jobs" at bounding box center [118, 146] width 64 height 15
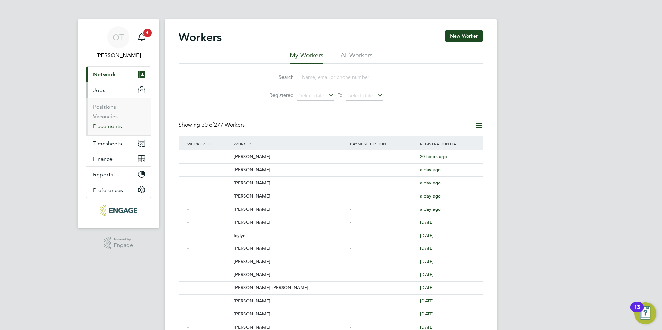
click at [111, 128] on link "Placements" at bounding box center [107, 126] width 29 height 7
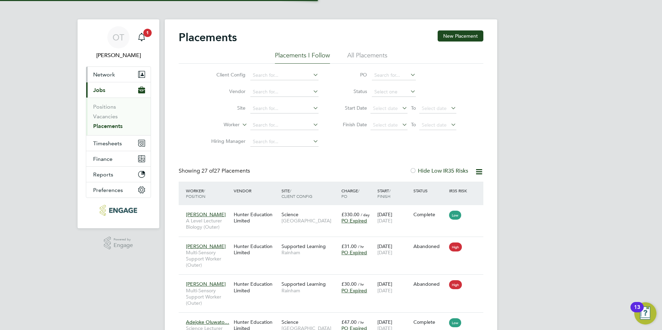
click at [111, 77] on span "Network" at bounding box center [104, 74] width 22 height 7
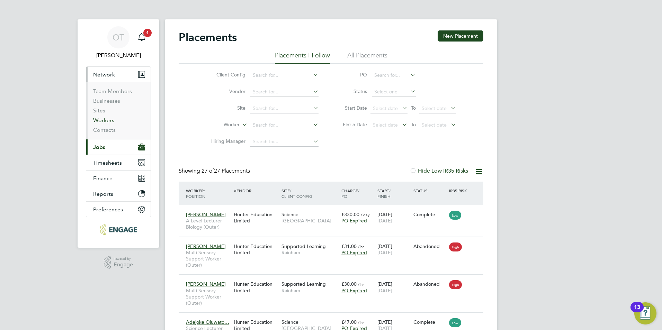
click at [106, 121] on link "Workers" at bounding box center [103, 120] width 21 height 7
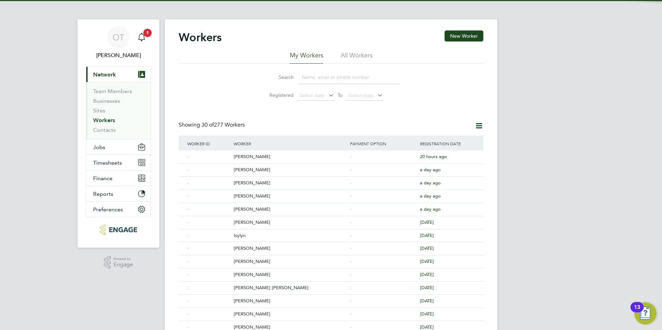
click at [316, 72] on input at bounding box center [348, 77] width 101 height 13
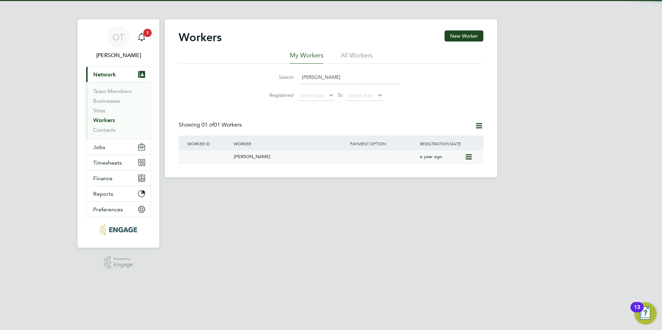
type input "roselyn"
click at [258, 155] on div "[PERSON_NAME]" at bounding box center [290, 157] width 116 height 13
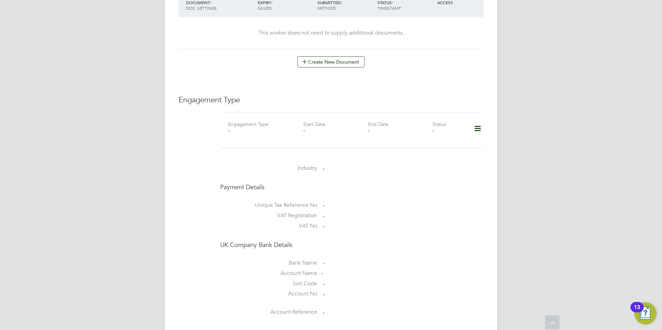
scroll to position [415, 0]
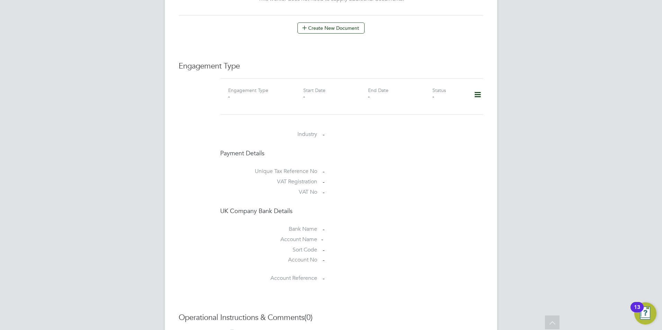
click at [478, 87] on icon at bounding box center [477, 95] width 12 height 16
click at [452, 112] on li "Edit Engagement Type" at bounding box center [441, 108] width 79 height 10
click at [451, 116] on li "Add Engagement Type" at bounding box center [441, 118] width 79 height 10
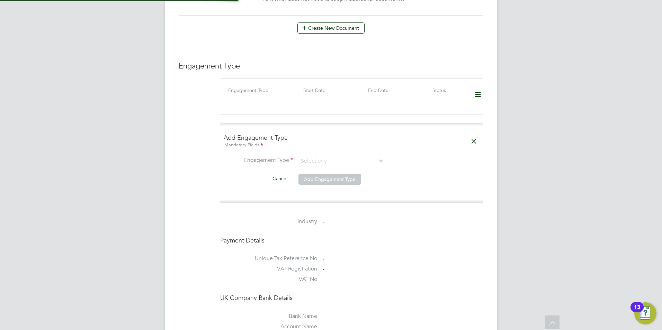
click at [357, 148] on ng-form "Add Engagement Type Mandatory Fields Engagement Type Cancel Add Engagement Type" at bounding box center [352, 163] width 256 height 59
click at [356, 156] on input at bounding box center [340, 161] width 85 height 10
click at [325, 191] on li "Umbrella" at bounding box center [341, 194] width 86 height 10
type input "Umbrella"
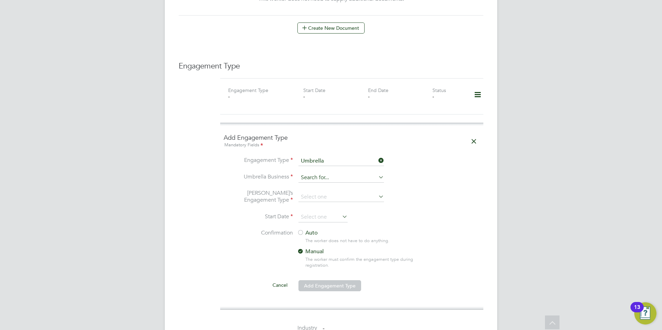
click at [320, 174] on input at bounding box center [340, 178] width 85 height 10
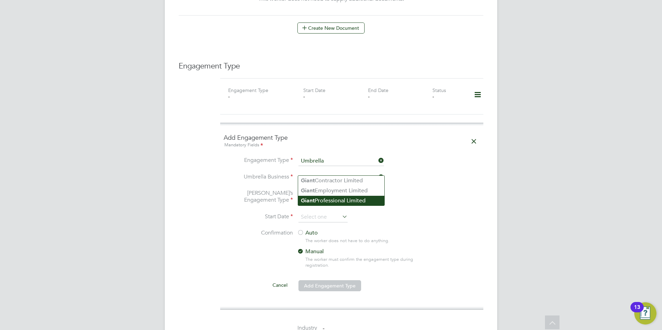
click at [329, 197] on li "Giant Professional Limited" at bounding box center [341, 201] width 86 height 10
type input "Giant Professional Limited"
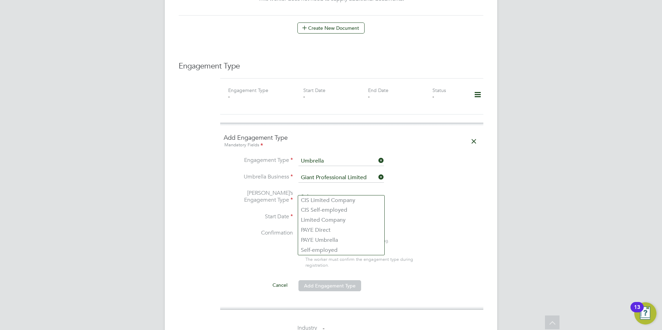
click at [317, 192] on input at bounding box center [340, 197] width 85 height 10
click at [325, 239] on li "PAYE Umbrella" at bounding box center [341, 240] width 86 height 10
type input "PAYE Umbrella"
click at [321, 214] on input at bounding box center [322, 217] width 49 height 10
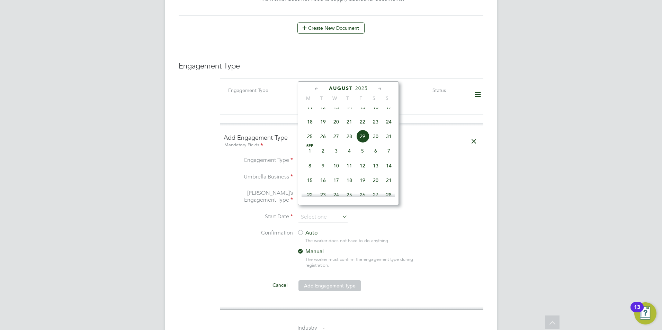
click at [388, 143] on span "31" at bounding box center [388, 136] width 13 height 13
type input "[DATE]"
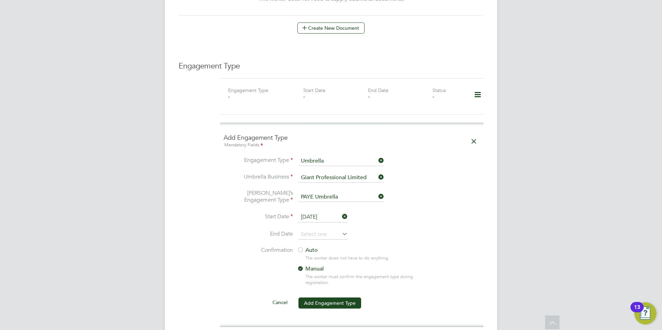
click at [311, 247] on label "Auto" at bounding box center [359, 250] width 125 height 7
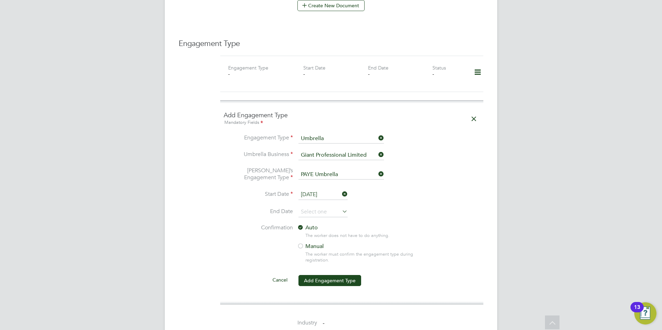
scroll to position [450, 0]
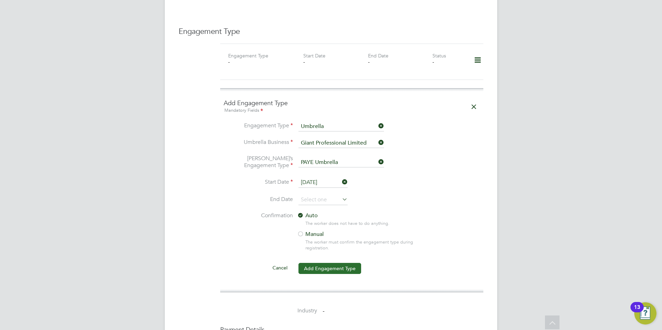
click at [330, 263] on button "Add Engagement Type" at bounding box center [329, 268] width 63 height 11
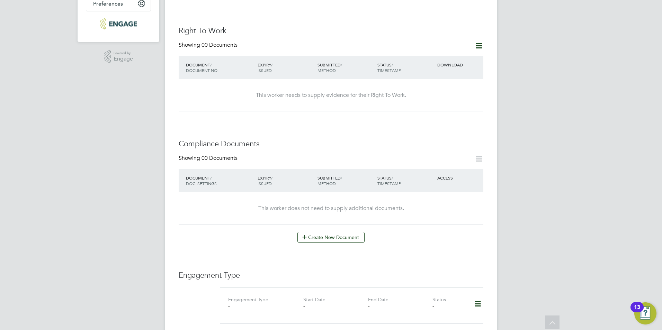
scroll to position [104, 0]
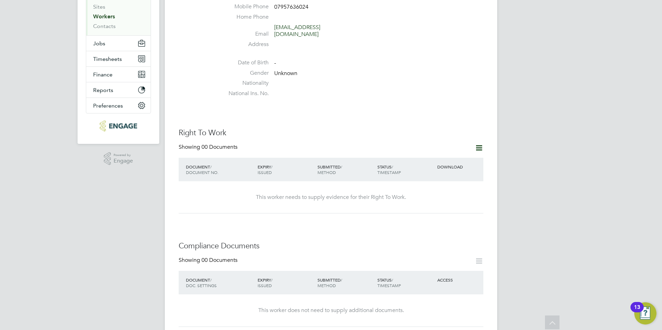
click at [478, 148] on div "Showing 00 Documents" at bounding box center [331, 151] width 305 height 14
click at [478, 145] on icon at bounding box center [478, 148] width 9 height 9
click at [436, 161] on li "Add Right To Work Document" at bounding box center [440, 158] width 83 height 10
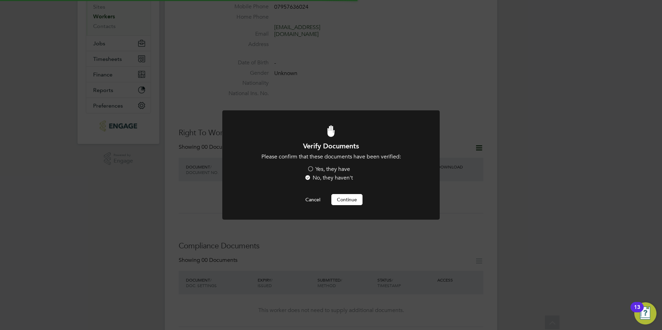
click at [323, 166] on label "Yes, they have" at bounding box center [328, 169] width 43 height 7
click at [0, 0] on input "Yes, they have" at bounding box center [0, 0] width 0 height 0
click at [345, 198] on button "Continue" at bounding box center [346, 199] width 31 height 11
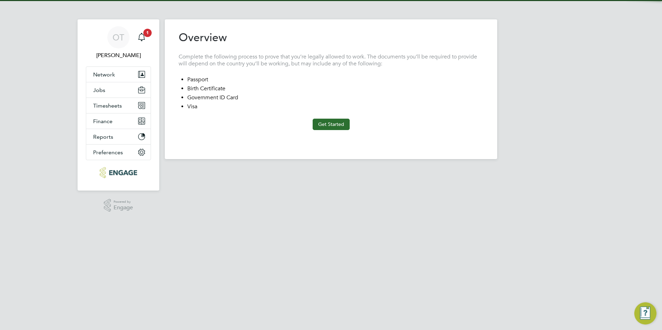
click at [324, 125] on button "Get Started" at bounding box center [330, 124] width 37 height 11
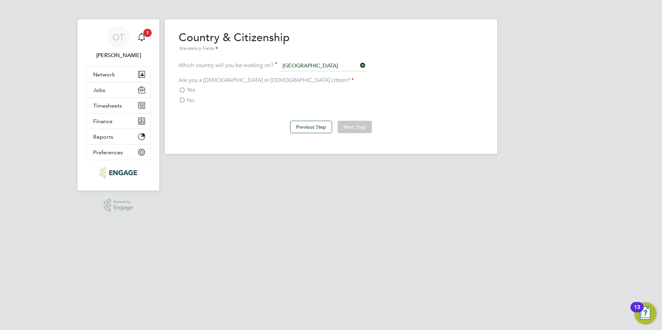
click at [191, 89] on span "Yes" at bounding box center [191, 90] width 8 height 7
click at [0, 0] on input "Yes" at bounding box center [0, 0] width 0 height 0
click at [342, 127] on button "Next Step" at bounding box center [354, 127] width 34 height 12
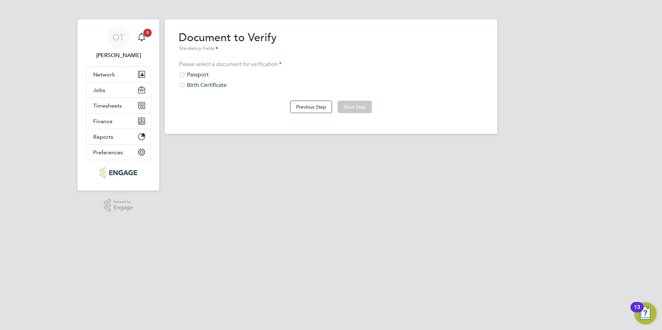
click at [198, 72] on div "Passport" at bounding box center [331, 74] width 305 height 7
click at [353, 105] on button "Next Step" at bounding box center [354, 107] width 34 height 12
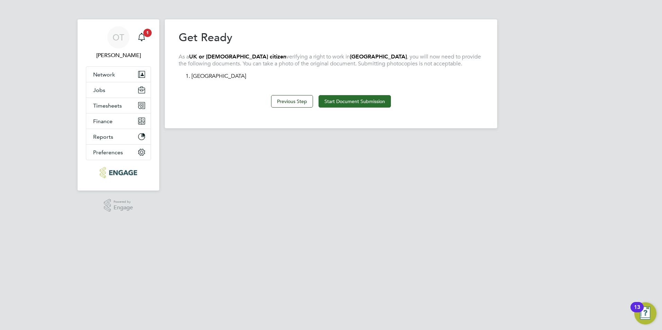
click at [352, 105] on button "Start Document Submission" at bounding box center [354, 101] width 72 height 12
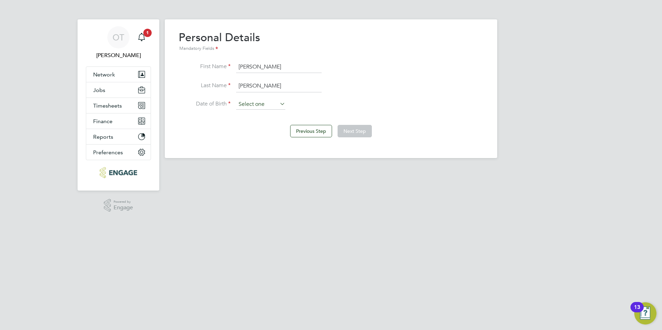
click at [267, 104] on input at bounding box center [260, 104] width 49 height 10
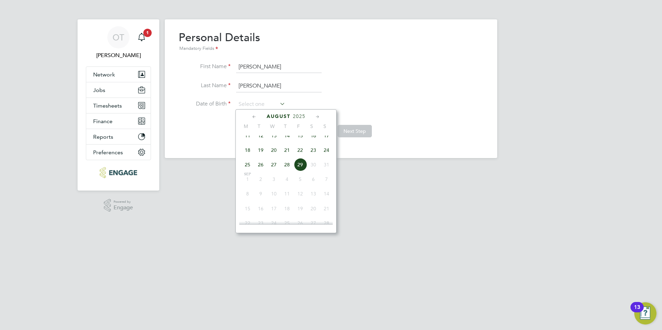
click at [320, 169] on html "OT [PERSON_NAME] Notifications 1 Applications: Network Team Members Businesses …" at bounding box center [331, 84] width 662 height 169
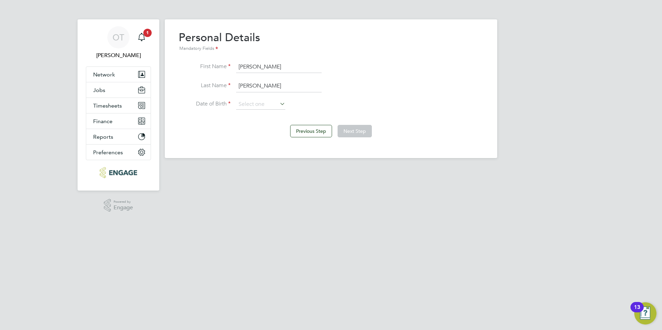
click at [610, 151] on div "OT [PERSON_NAME] Notifications 1 Applications: Network Team Members Businesses …" at bounding box center [331, 84] width 662 height 169
click at [267, 104] on input at bounding box center [260, 104] width 49 height 10
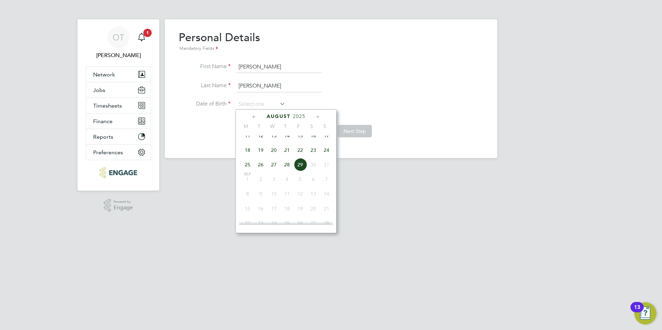
click at [303, 116] on span "2025" at bounding box center [299, 117] width 12 height 6
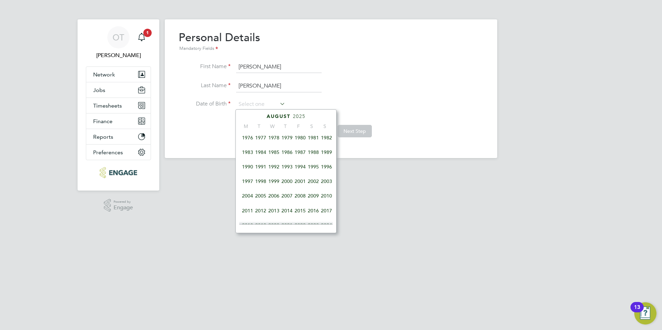
scroll to position [125, 0]
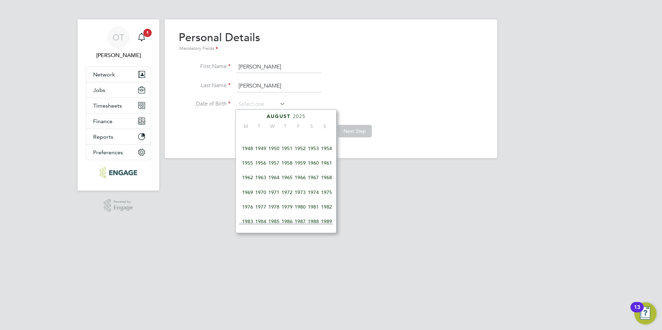
click at [285, 194] on span "1972" at bounding box center [286, 192] width 13 height 13
click at [318, 116] on icon at bounding box center [317, 117] width 7 height 8
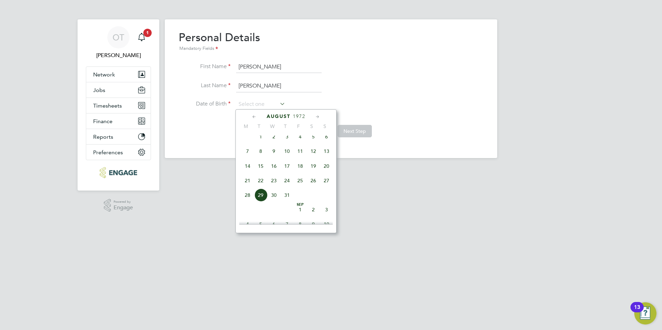
click at [318, 116] on icon at bounding box center [317, 117] width 7 height 8
click at [314, 166] on span "11" at bounding box center [313, 159] width 13 height 13
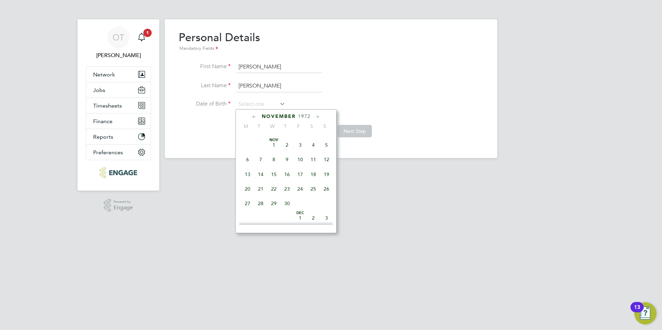
type input "[DATE]"
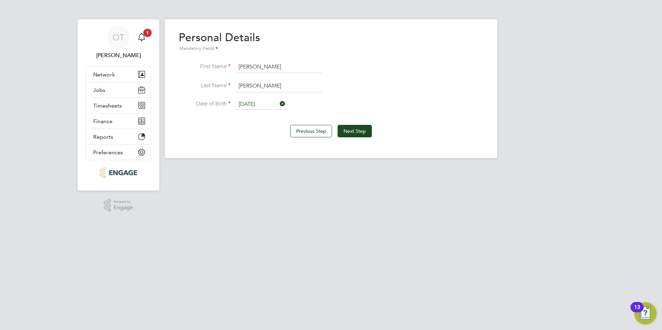
click at [586, 169] on html "OT [PERSON_NAME] Notifications 1 Applications: Network Team Members Businesses …" at bounding box center [331, 84] width 662 height 169
click at [358, 130] on button "Next Step" at bounding box center [354, 131] width 34 height 12
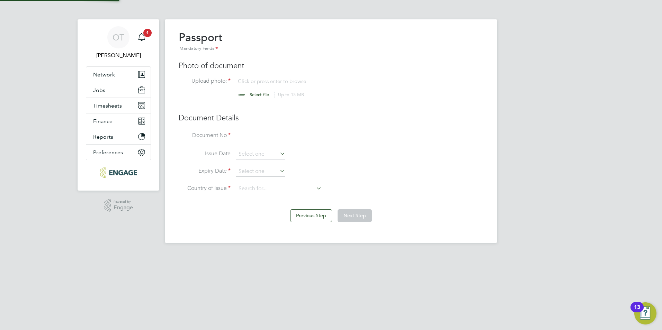
scroll to position [9, 86]
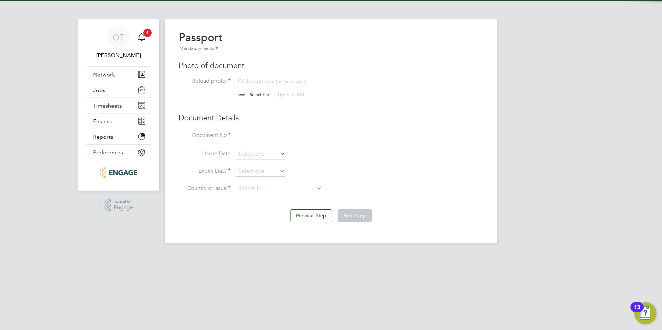
click at [263, 92] on input "file" at bounding box center [265, 88] width 109 height 21
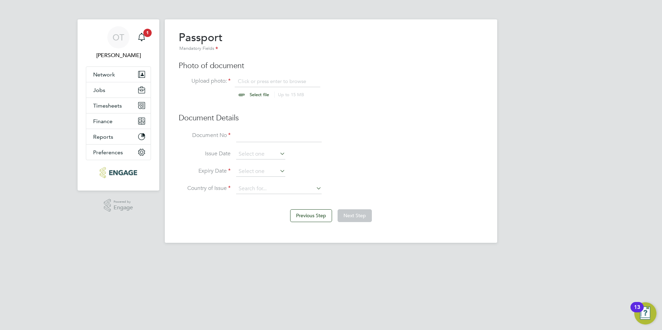
type input "C:\fakepath\Passport.jpg"
click at [250, 136] on input at bounding box center [278, 136] width 85 height 12
drag, startPoint x: 300, startPoint y: 47, endPoint x: 283, endPoint y: 78, distance: 35.0
click at [300, 47] on div "Passport Mandatory Fields" at bounding box center [331, 41] width 305 height 22
click at [264, 136] on input at bounding box center [278, 136] width 85 height 12
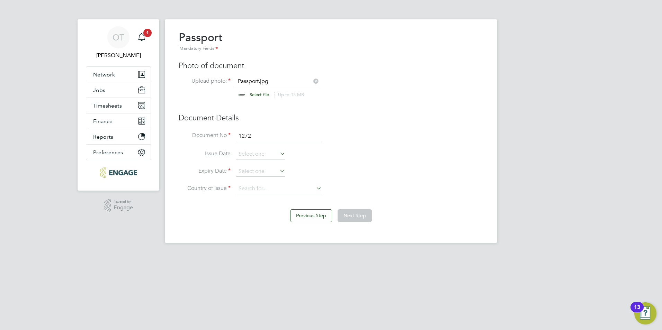
drag, startPoint x: 347, startPoint y: 41, endPoint x: 340, endPoint y: 52, distance: 13.4
click at [347, 41] on div "Passport Mandatory Fields" at bounding box center [331, 41] width 305 height 22
click at [279, 137] on input "1272" at bounding box center [278, 136] width 85 height 12
type input "127240002"
click at [271, 153] on input at bounding box center [260, 154] width 49 height 10
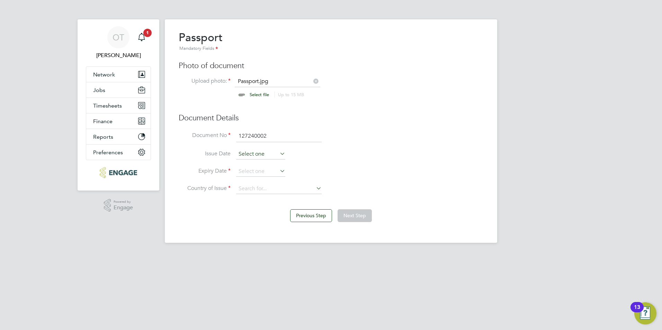
scroll to position [270, 0]
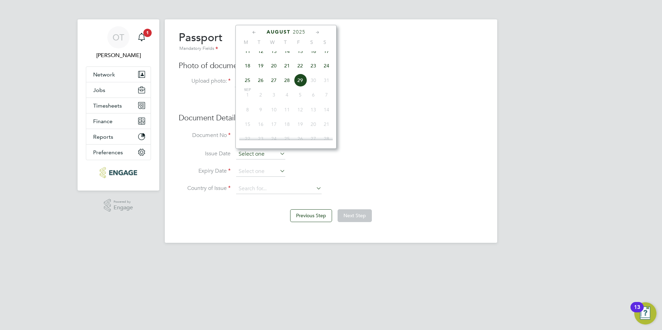
click at [272, 152] on input at bounding box center [260, 154] width 49 height 10
click at [586, 205] on div "OT Olivia Triassi Notifications 1 Applications: Network Team Members Businesses…" at bounding box center [331, 127] width 662 height 254
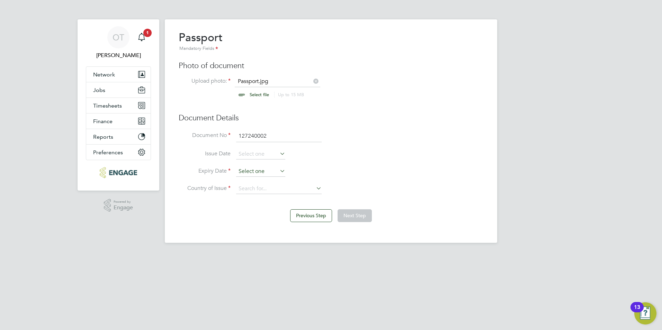
click at [242, 170] on input at bounding box center [260, 171] width 49 height 10
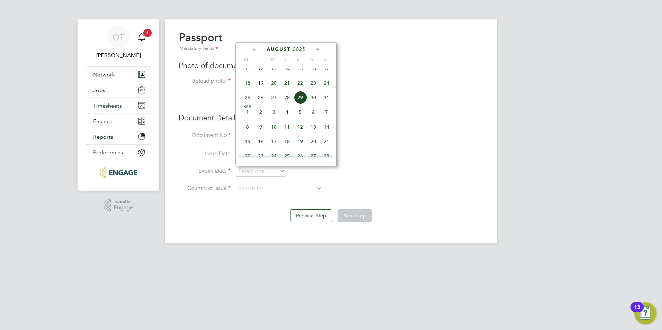
click at [283, 48] on span "August" at bounding box center [278, 49] width 24 height 6
click at [297, 48] on span "2025" at bounding box center [299, 49] width 12 height 6
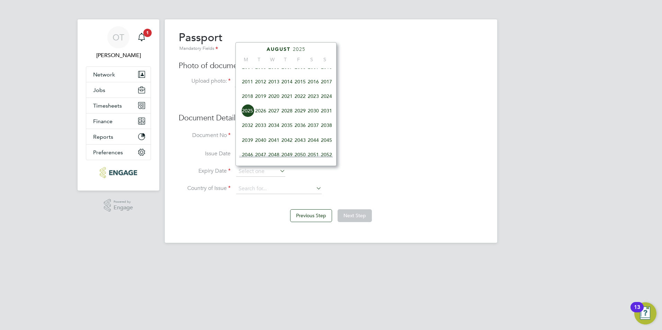
click at [288, 99] on span "2021" at bounding box center [286, 96] width 13 height 13
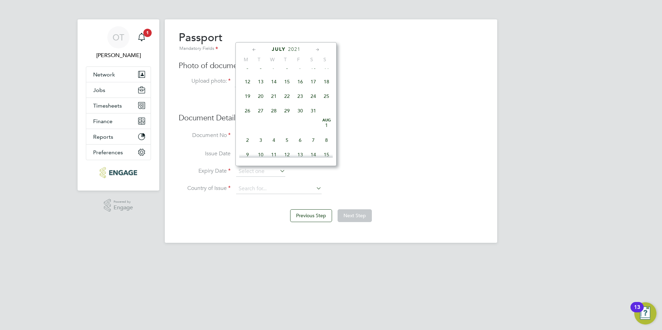
click at [318, 51] on icon at bounding box center [317, 50] width 7 height 8
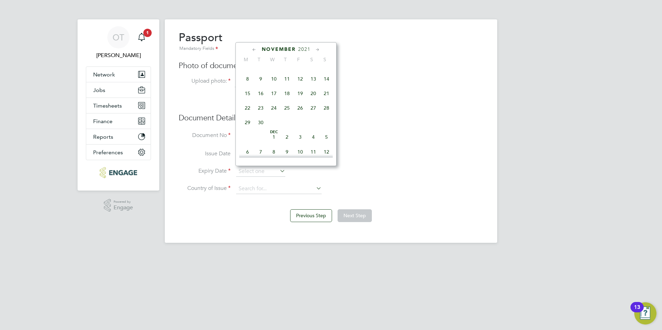
click at [288, 71] on span "4" at bounding box center [286, 63] width 13 height 13
type input "[DATE]"
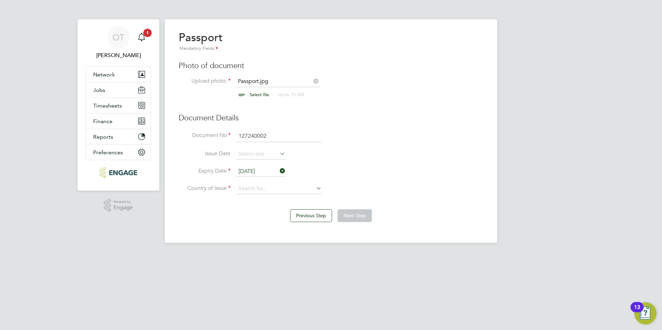
click at [365, 157] on li "Issue Date" at bounding box center [331, 157] width 305 height 17
click at [270, 190] on input at bounding box center [278, 189] width 85 height 10
click at [274, 213] on li "United Kingdom" at bounding box center [284, 217] width 97 height 9
type input "United Kingdom"
click at [344, 211] on button "Next Step" at bounding box center [354, 215] width 34 height 12
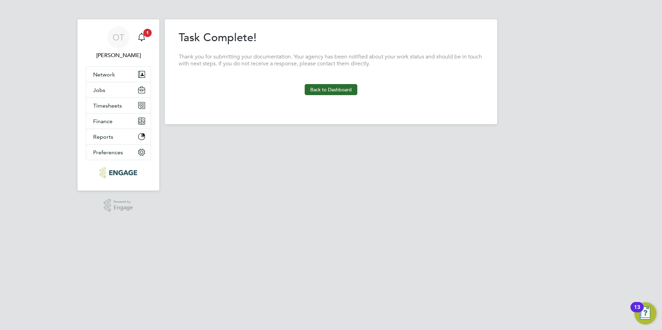
click at [327, 94] on button "Back to Dashboard" at bounding box center [331, 89] width 53 height 11
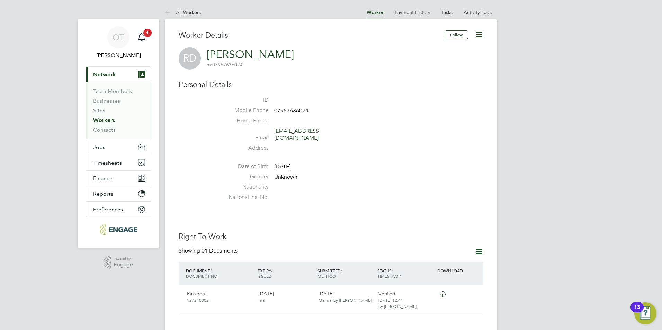
click at [183, 17] on li "All Workers" at bounding box center [183, 13] width 36 height 14
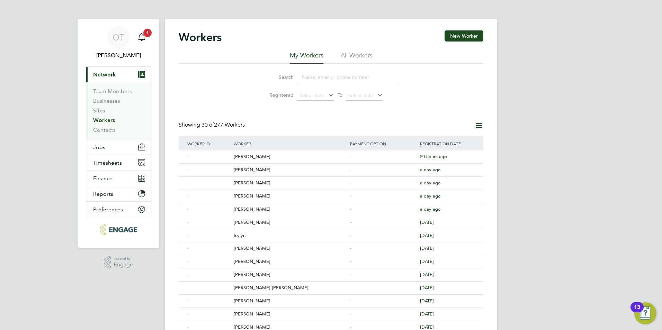
click at [306, 77] on input at bounding box center [348, 77] width 101 height 13
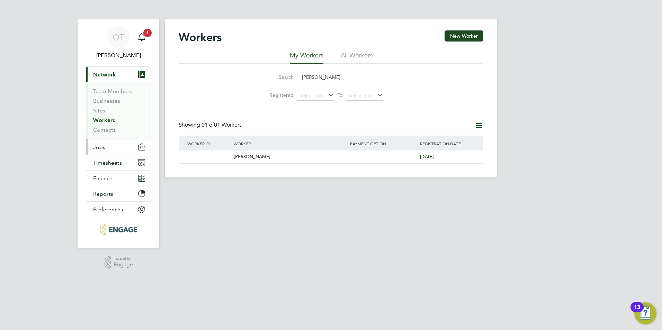
type input "anthonia"
click at [103, 149] on span "Jobs" at bounding box center [99, 147] width 12 height 7
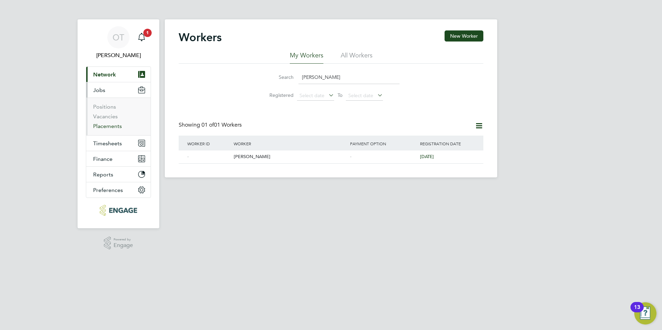
click at [109, 128] on link "Placements" at bounding box center [107, 126] width 29 height 7
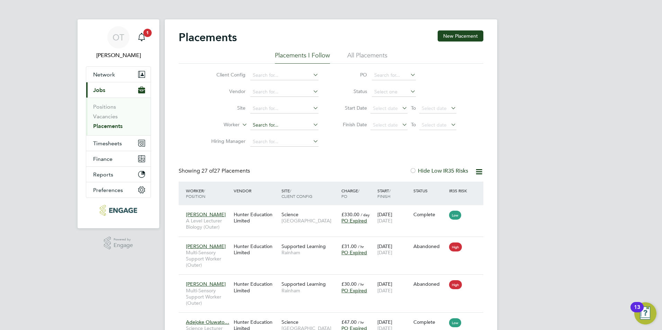
click at [272, 126] on input at bounding box center [284, 125] width 68 height 10
click at [274, 134] on li "Rosel yn Donkor" at bounding box center [301, 134] width 102 height 9
type input "[PERSON_NAME]"
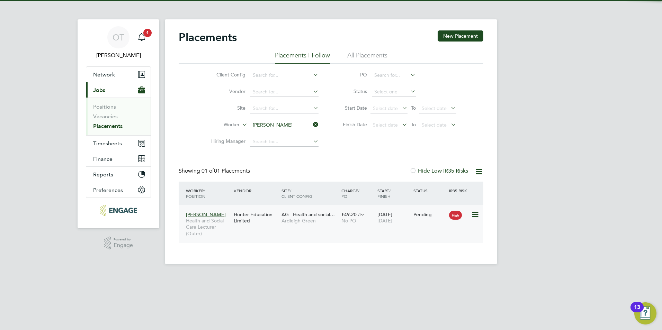
click at [263, 221] on div "Hunter Education Limited" at bounding box center [256, 217] width 48 height 19
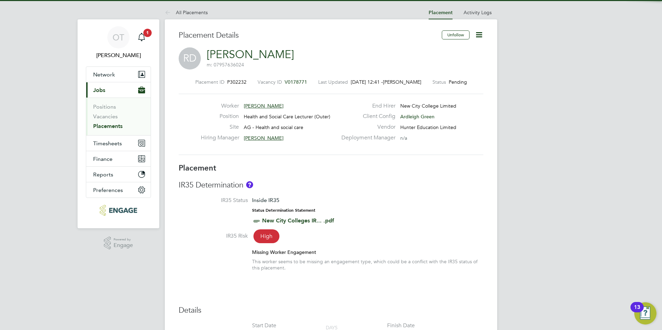
click at [480, 34] on icon at bounding box center [478, 34] width 9 height 9
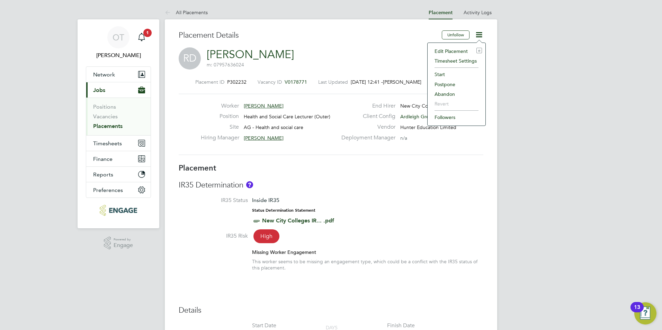
click at [455, 51] on li "Edit Placement e" at bounding box center [456, 51] width 51 height 10
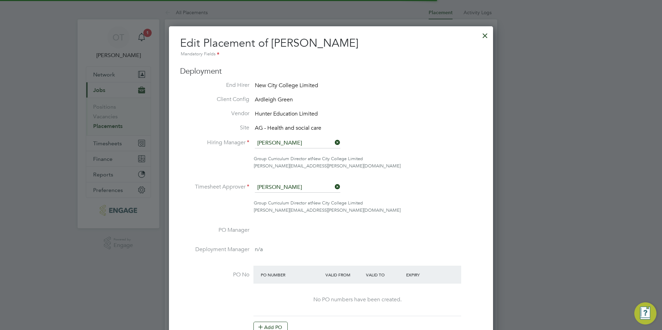
scroll to position [3, 3]
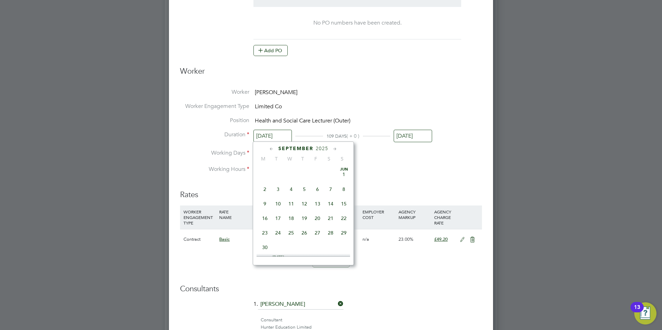
click at [284, 137] on input "[DATE]" at bounding box center [272, 136] width 38 height 13
click at [267, 195] on span "Sep" at bounding box center [264, 193] width 13 height 3
type input "[DATE]"
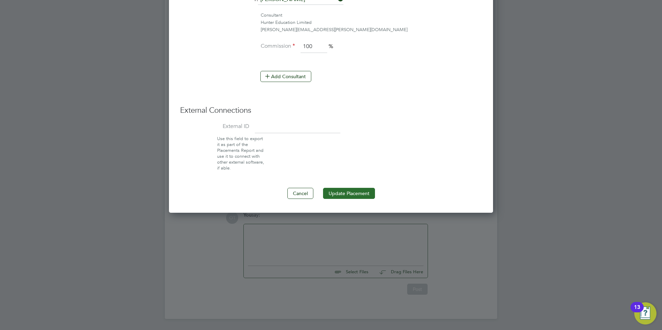
click at [351, 194] on button "Update Placement" at bounding box center [349, 193] width 52 height 11
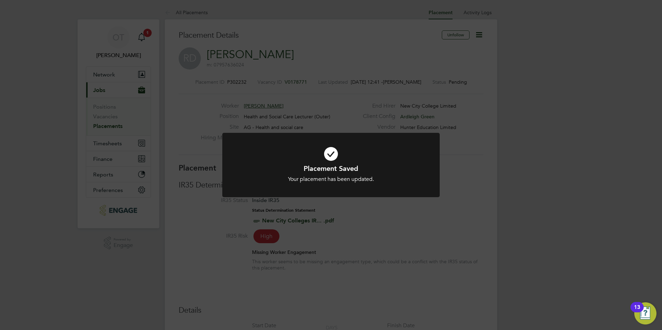
click at [480, 194] on div "Placement Saved Your placement has been updated. Cancel Okay" at bounding box center [331, 165] width 662 height 330
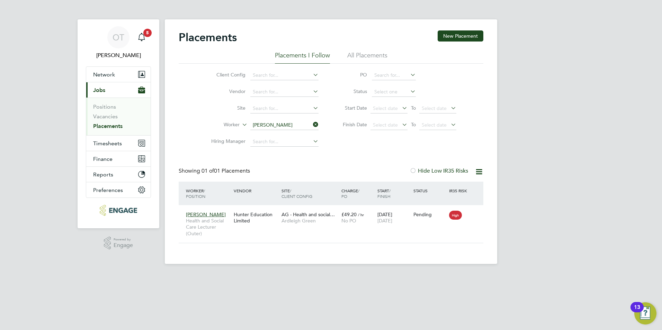
scroll to position [20, 60]
click at [145, 33] on span "5" at bounding box center [147, 33] width 8 height 8
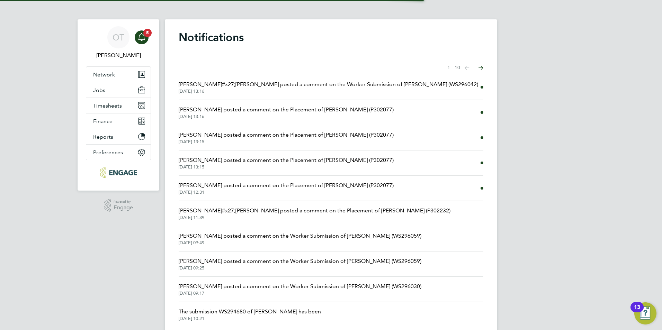
click at [242, 91] on span "[DATE] 13:16" at bounding box center [328, 92] width 299 height 6
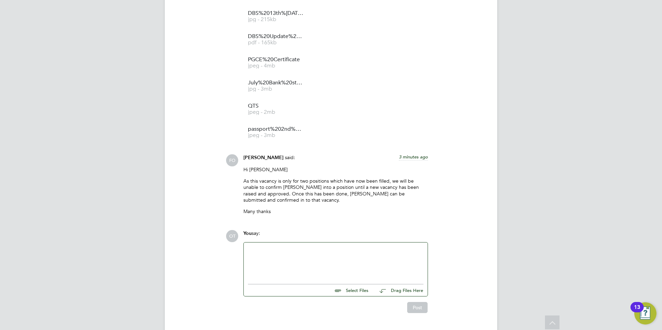
click at [306, 247] on div at bounding box center [335, 262] width 175 height 30
click at [411, 302] on button "Post" at bounding box center [417, 307] width 20 height 11
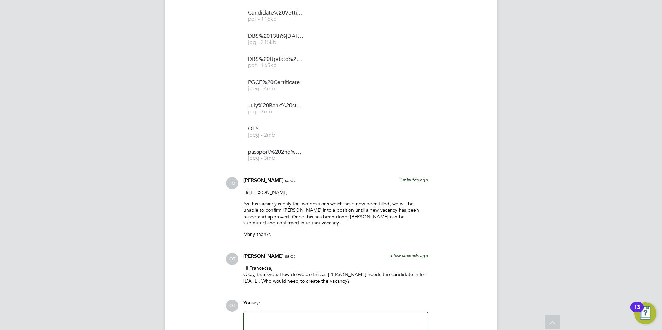
drag, startPoint x: 289, startPoint y: 222, endPoint x: 286, endPoint y: 218, distance: 4.4
click at [287, 220] on div "Hi [PERSON_NAME] As this vacancy is only for two positions which have now been …" at bounding box center [335, 215] width 184 height 53
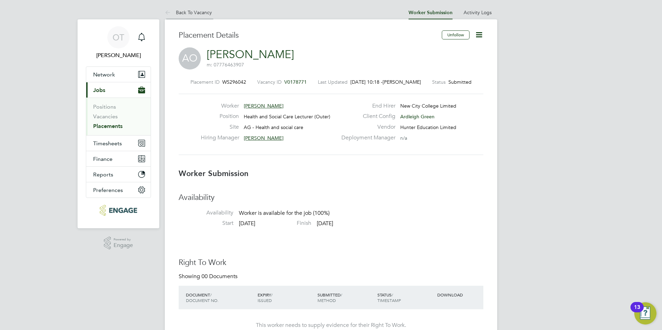
click at [190, 7] on li "Back To Vacancy" at bounding box center [188, 13] width 47 height 14
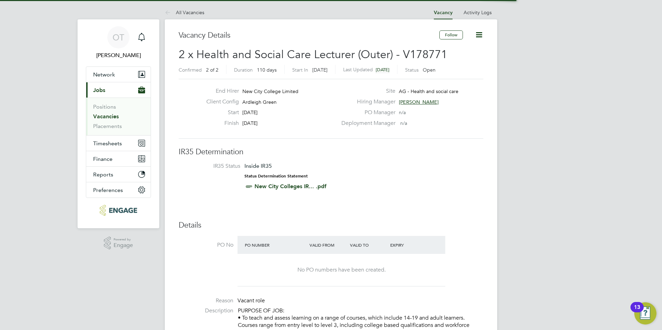
click at [476, 37] on icon at bounding box center [478, 34] width 9 height 9
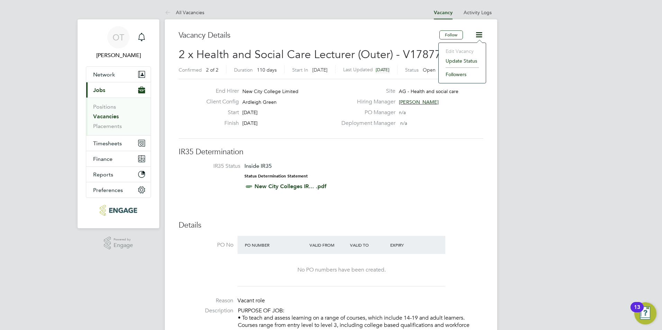
click at [462, 51] on li "Edit Vacancy" at bounding box center [462, 51] width 40 height 10
click at [452, 37] on button "Follow" at bounding box center [451, 34] width 24 height 9
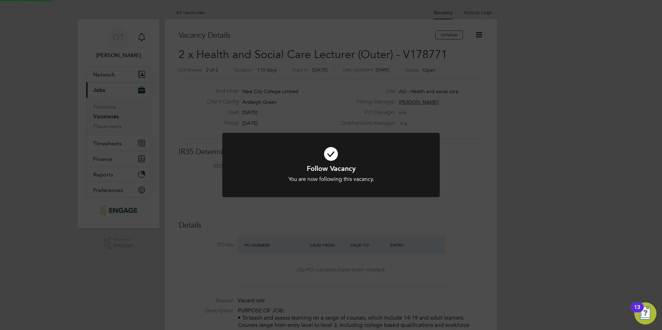
click at [474, 46] on div "Follow Vacancy You are now following this vacancy. Cancel Okay" at bounding box center [331, 165] width 662 height 330
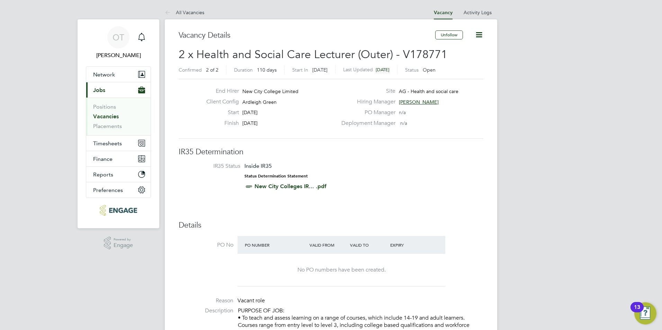
click at [478, 37] on icon at bounding box center [478, 34] width 9 height 9
click at [460, 72] on li "Followers" at bounding box center [462, 75] width 40 height 10
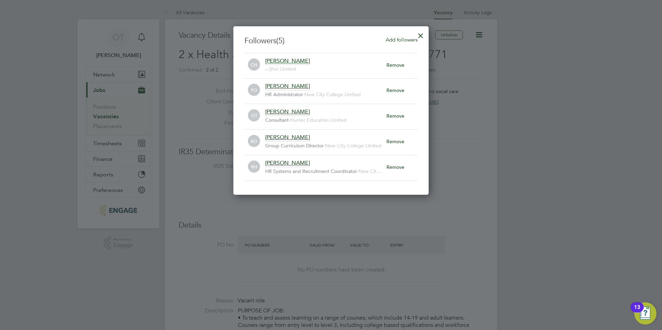
click at [396, 38] on span "Add followers" at bounding box center [402, 39] width 32 height 7
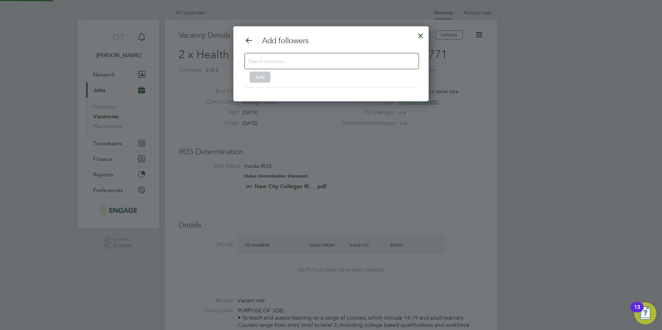
click at [353, 59] on input at bounding box center [326, 60] width 156 height 9
type input "err"
click at [253, 45] on icon at bounding box center [248, 40] width 9 height 9
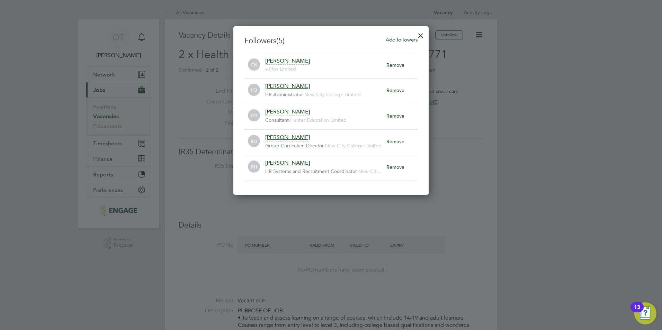
click at [422, 36] on div at bounding box center [420, 34] width 12 height 12
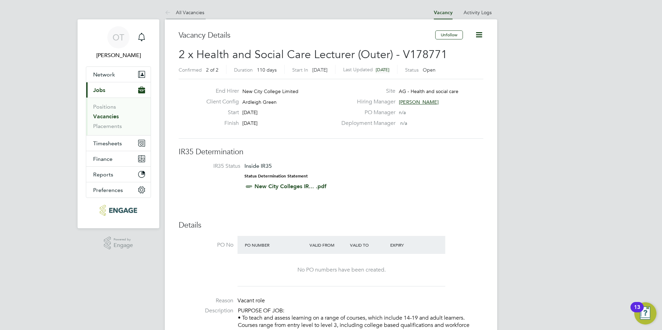
click at [193, 16] on li "All Vacancies" at bounding box center [184, 13] width 39 height 14
